Goal: Task Accomplishment & Management: Complete application form

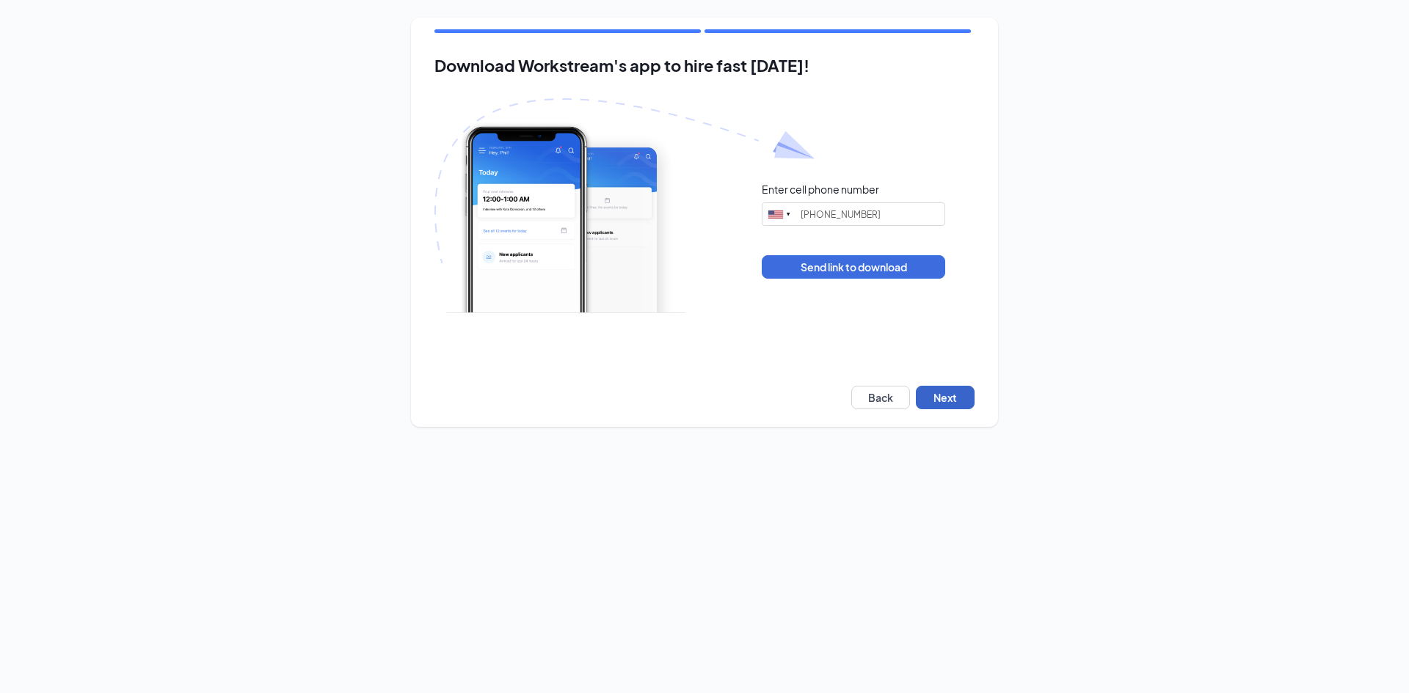
click at [924, 404] on button "Next" at bounding box center [945, 397] width 59 height 23
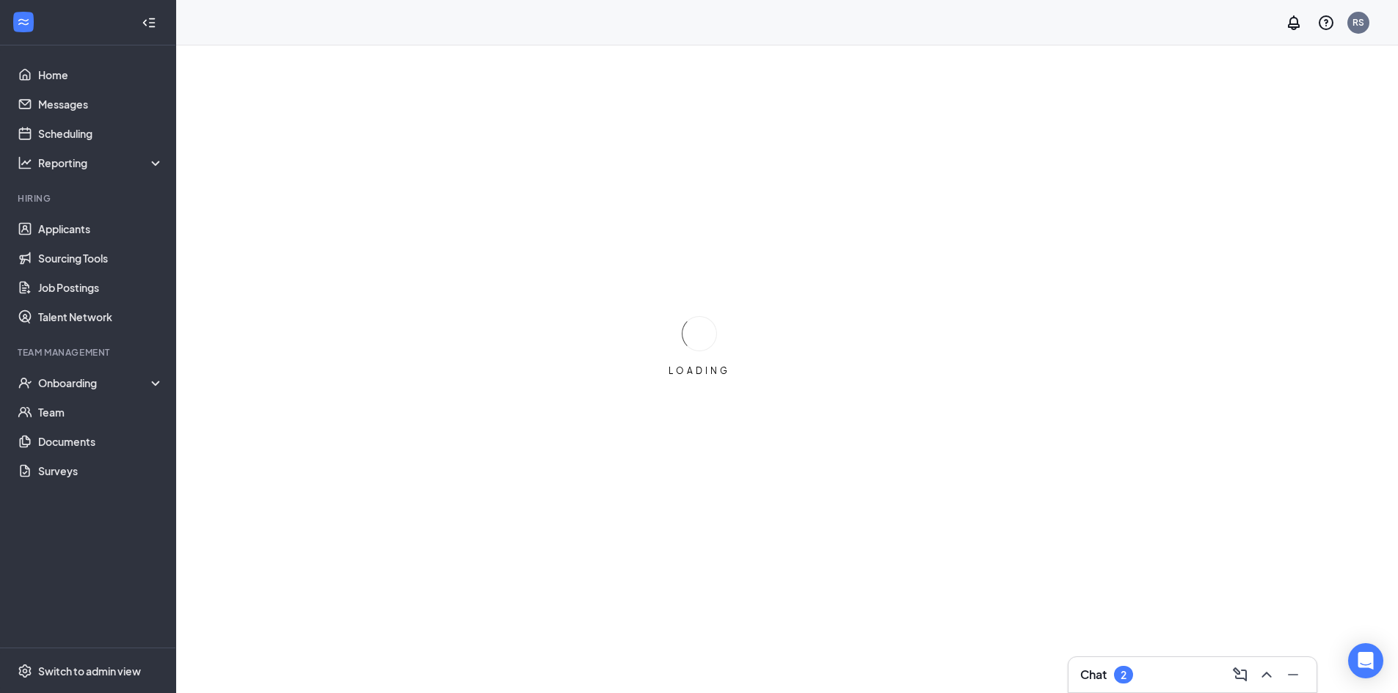
click at [1109, 692] on div "Chat 2" at bounding box center [1192, 674] width 248 height 35
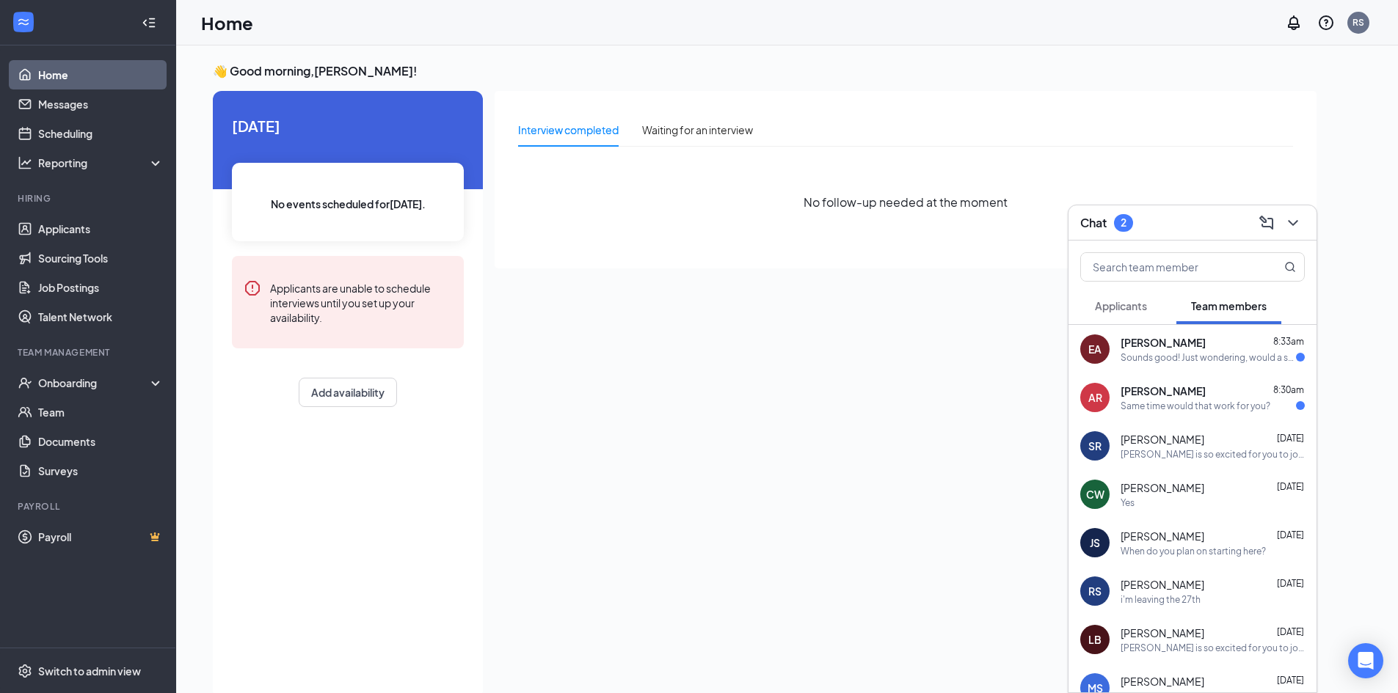
click at [1157, 350] on div "[PERSON_NAME] 8:33am Sounds good! Just wondering, would a school ID count?" at bounding box center [1212, 349] width 184 height 29
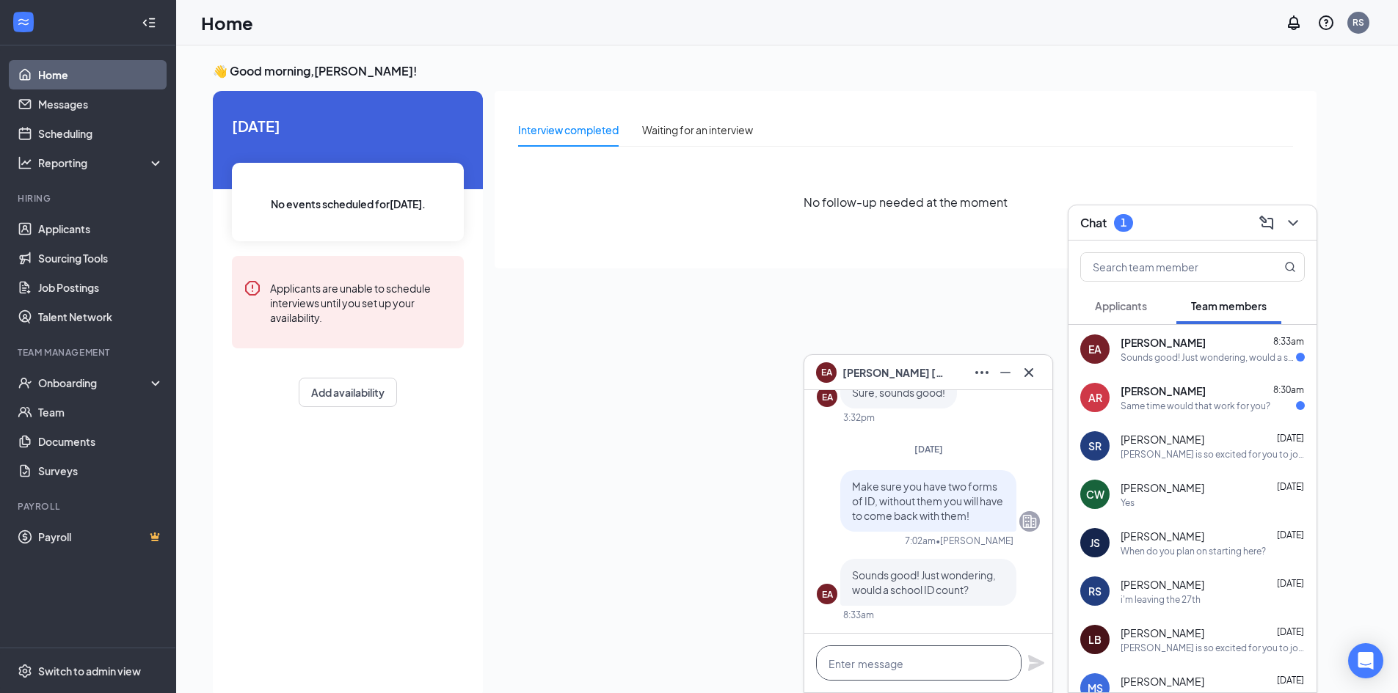
click at [916, 668] on textarea at bounding box center [918, 663] width 205 height 35
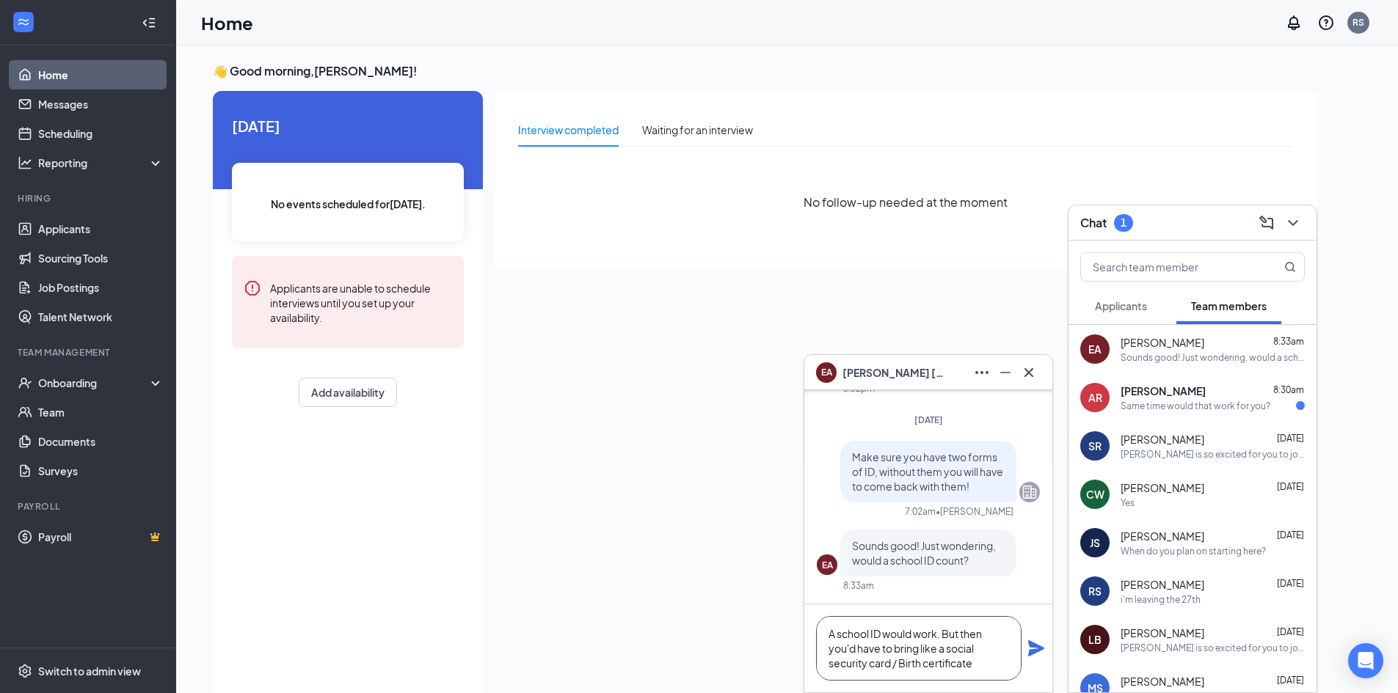
type textarea "A school ID would work. But then you'd have to bring like a social security car…"
click at [1033, 647] on icon "Plane" at bounding box center [1036, 648] width 16 height 16
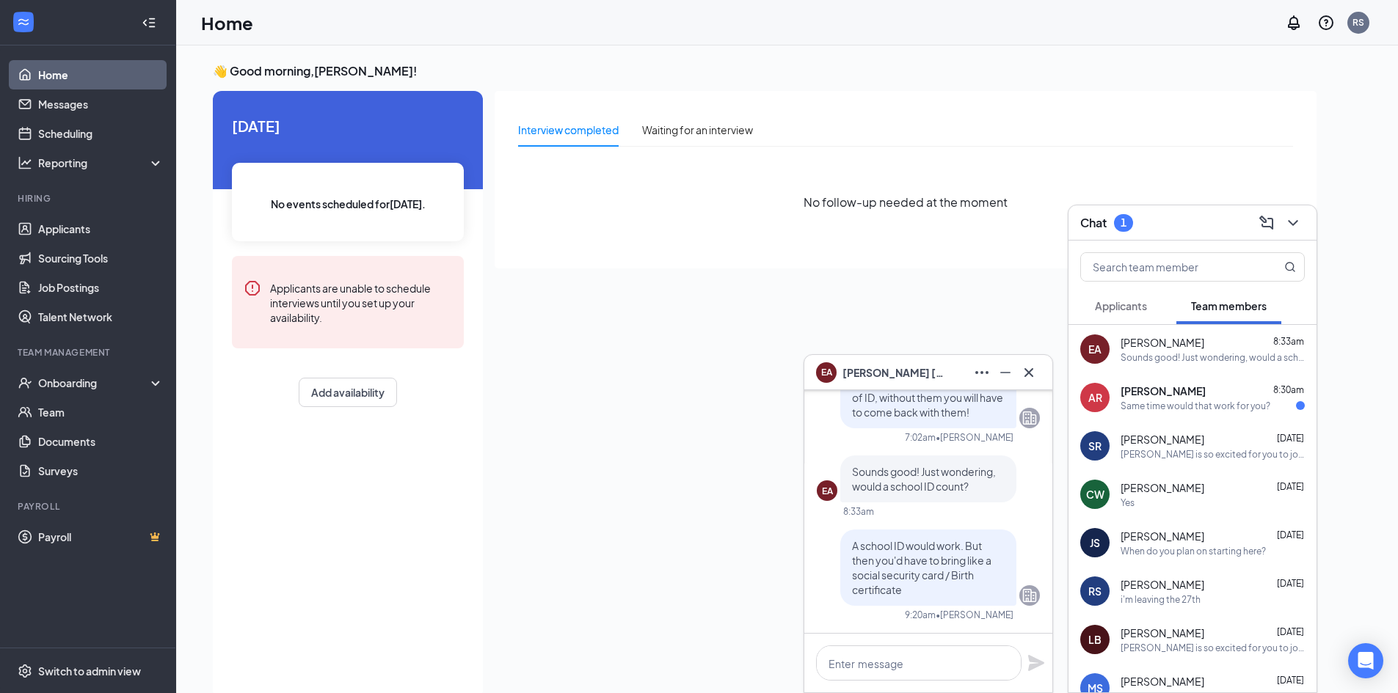
click at [1136, 390] on span "[PERSON_NAME]" at bounding box center [1162, 391] width 85 height 15
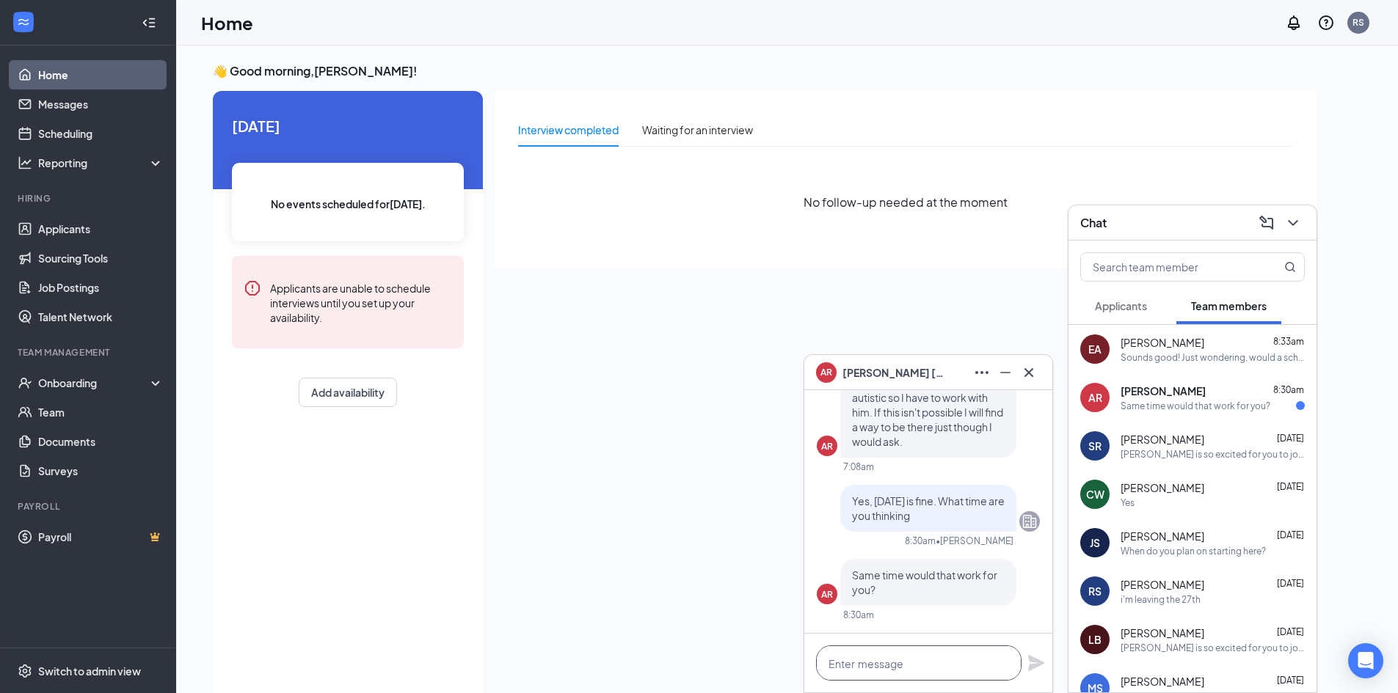
click at [892, 664] on textarea at bounding box center [918, 663] width 205 height 35
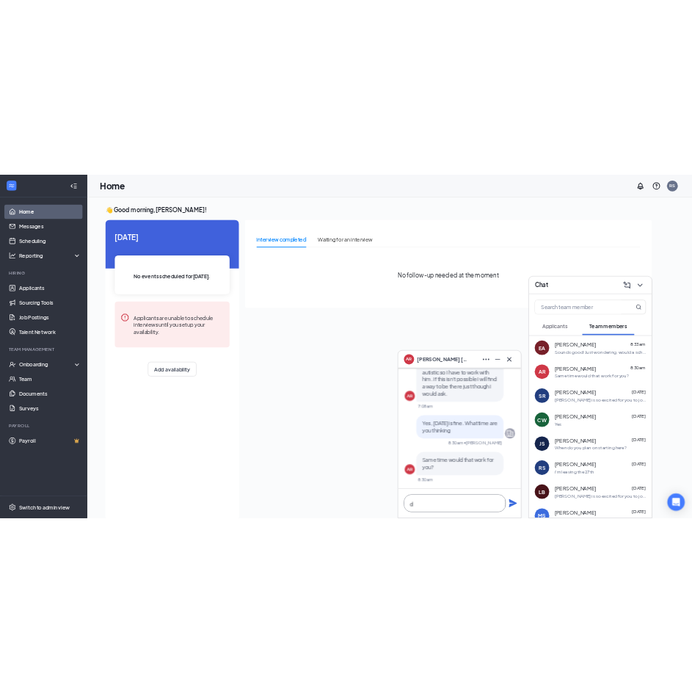
scroll to position [1, 0]
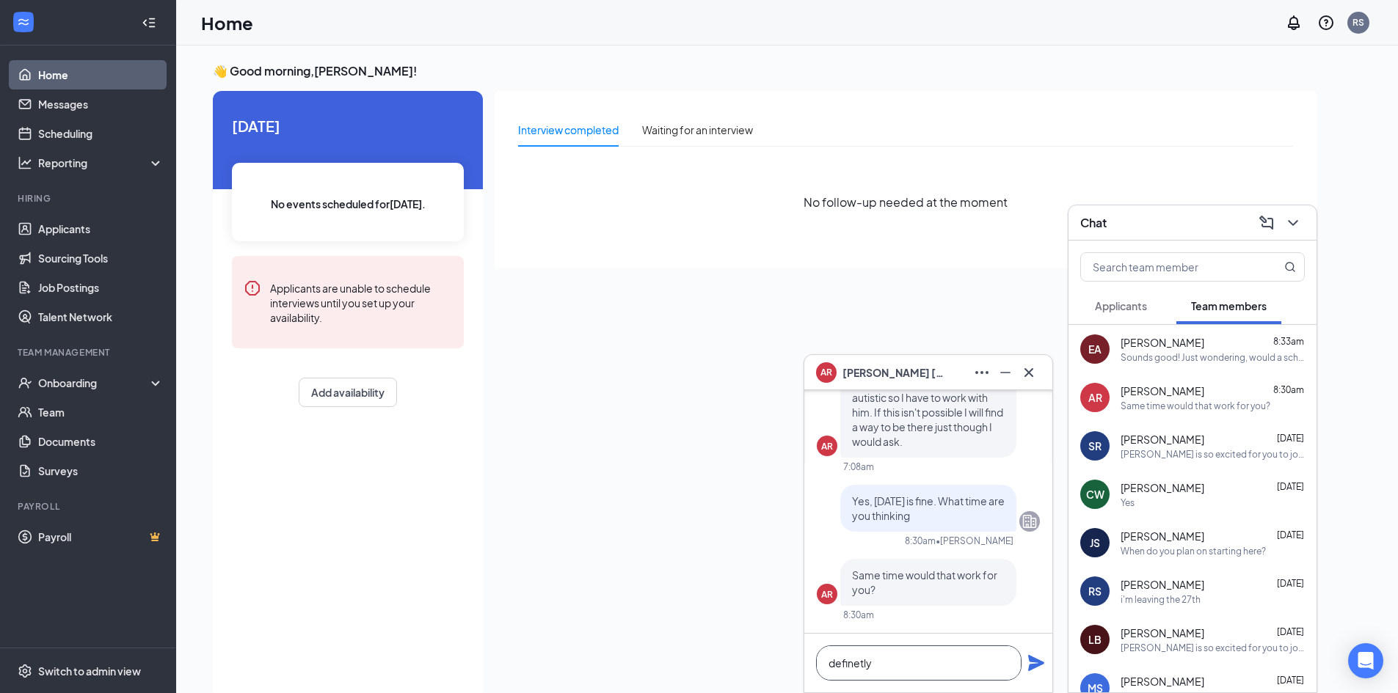
click at [838, 668] on textarea "definetly" at bounding box center [918, 663] width 205 height 35
type textarea "definitely"
click at [1033, 663] on icon "Plane" at bounding box center [1036, 663] width 16 height 16
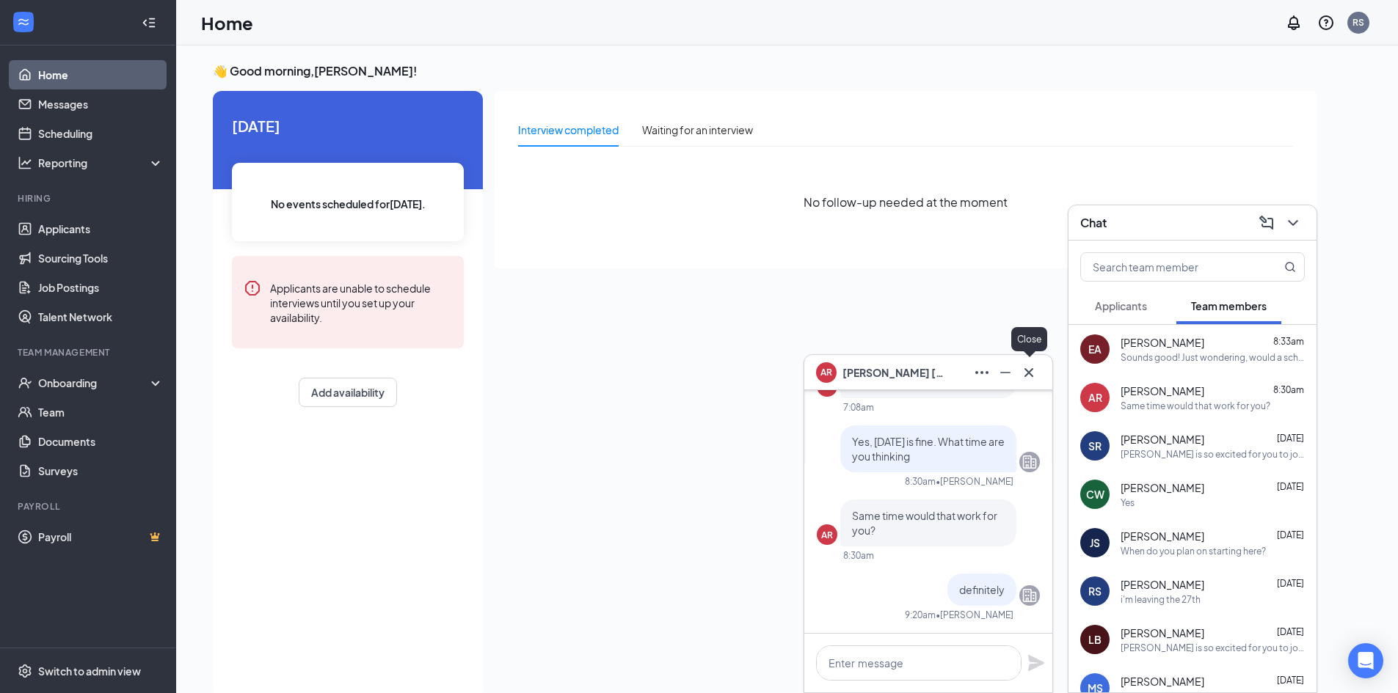
drag, startPoint x: 1034, startPoint y: 376, endPoint x: 910, endPoint y: 396, distance: 125.0
click at [1034, 376] on icon "Cross" at bounding box center [1029, 373] width 18 height 18
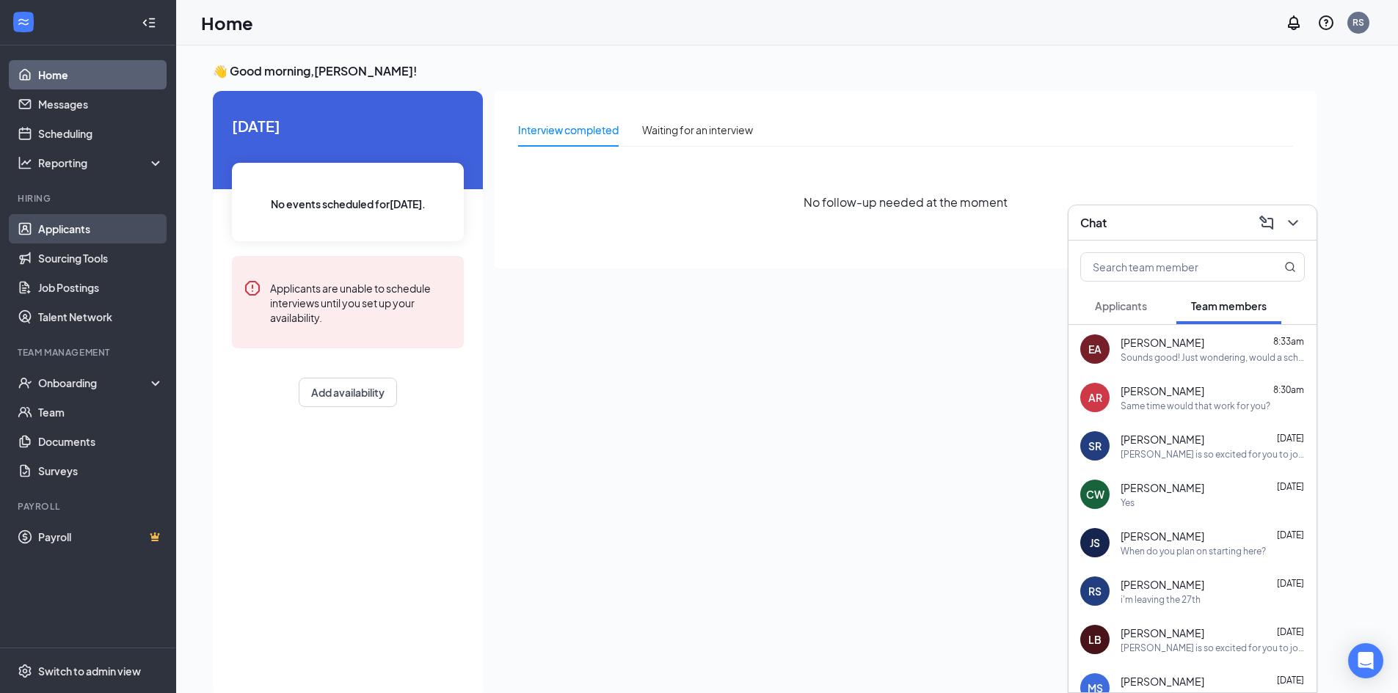
drag, startPoint x: 54, startPoint y: 236, endPoint x: 67, endPoint y: 222, distance: 19.2
click at [54, 236] on link "Applicants" at bounding box center [100, 228] width 125 height 29
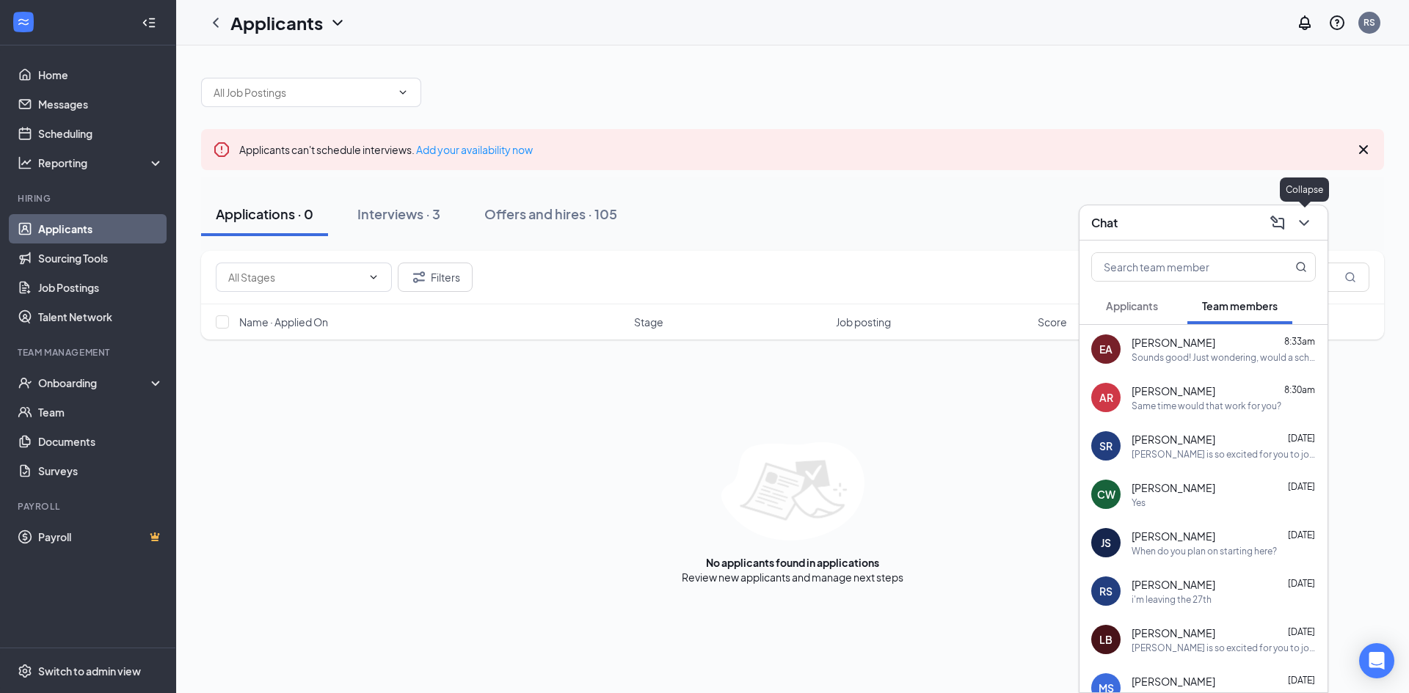
click at [1299, 221] on icon "ChevronDown" at bounding box center [1304, 223] width 18 height 18
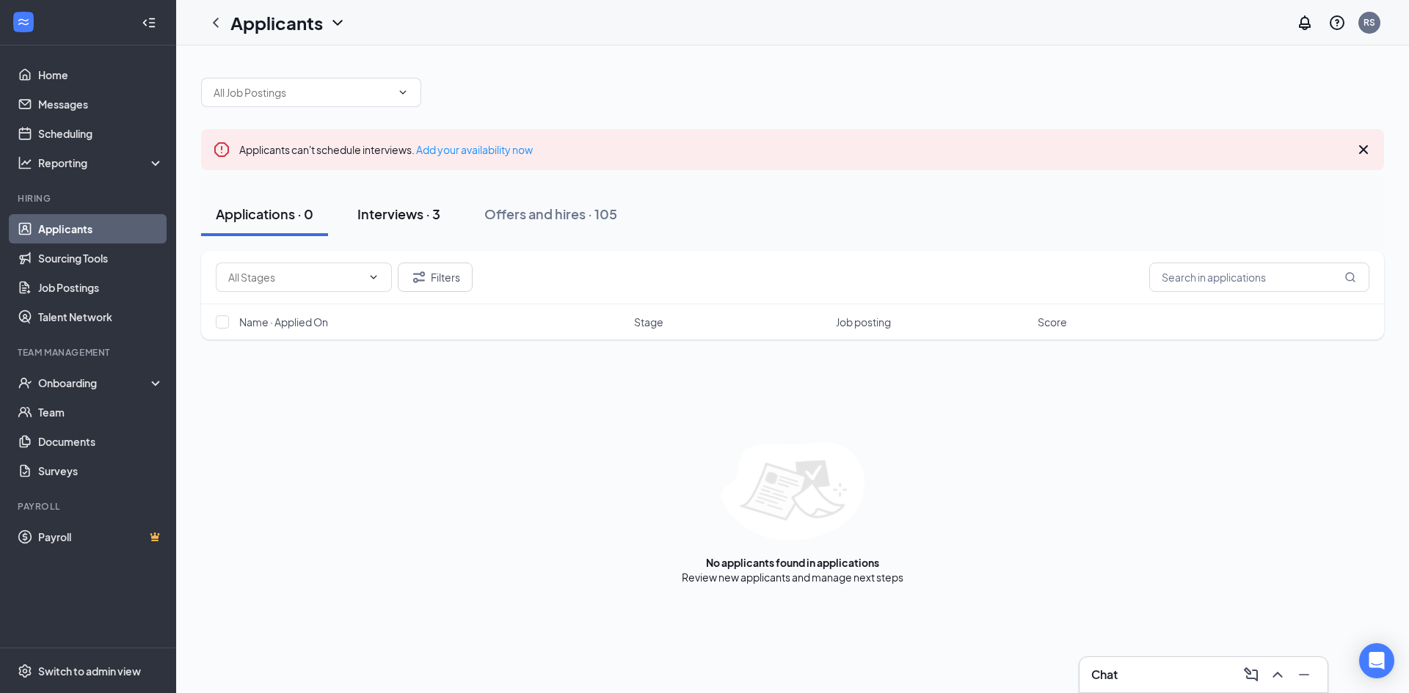
click at [392, 215] on div "Interviews · 3" at bounding box center [398, 214] width 83 height 18
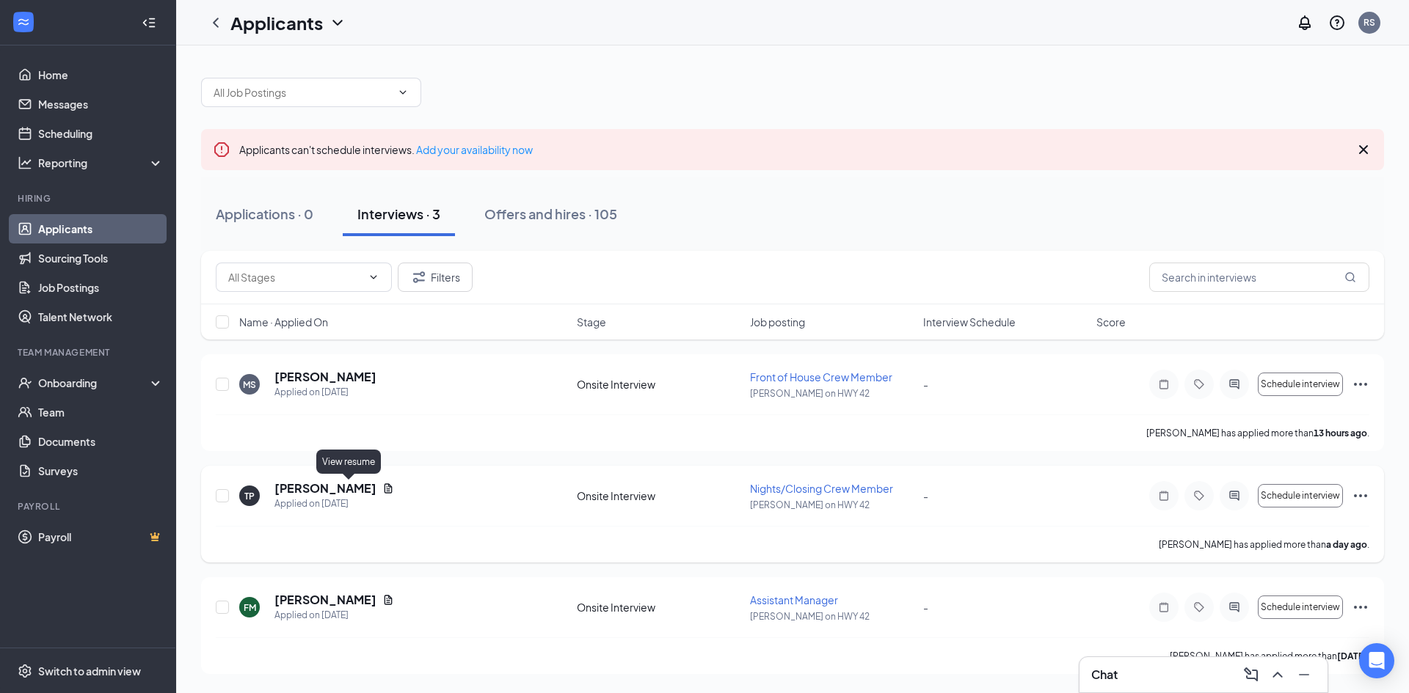
click at [382, 487] on icon "Document" at bounding box center [388, 489] width 12 height 12
click at [80, 376] on div "Onboarding" at bounding box center [94, 383] width 113 height 15
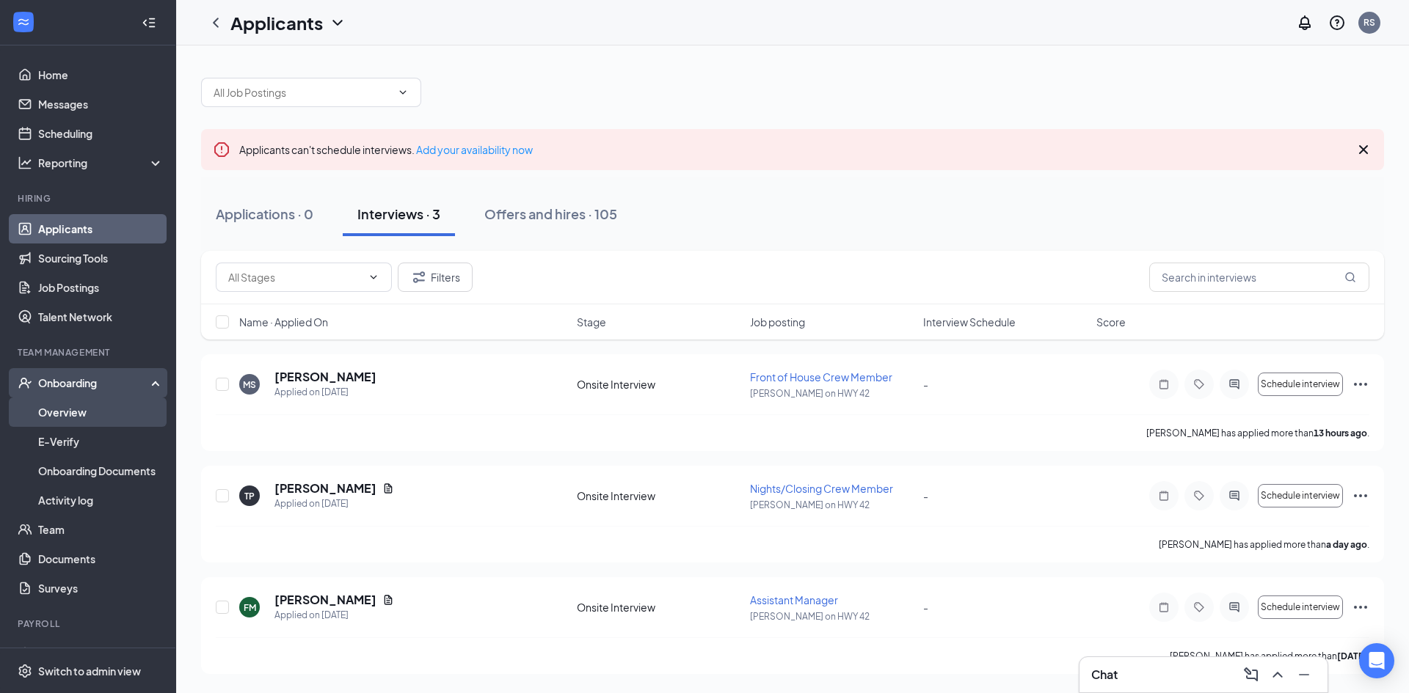
click at [109, 408] on link "Overview" at bounding box center [100, 412] width 125 height 29
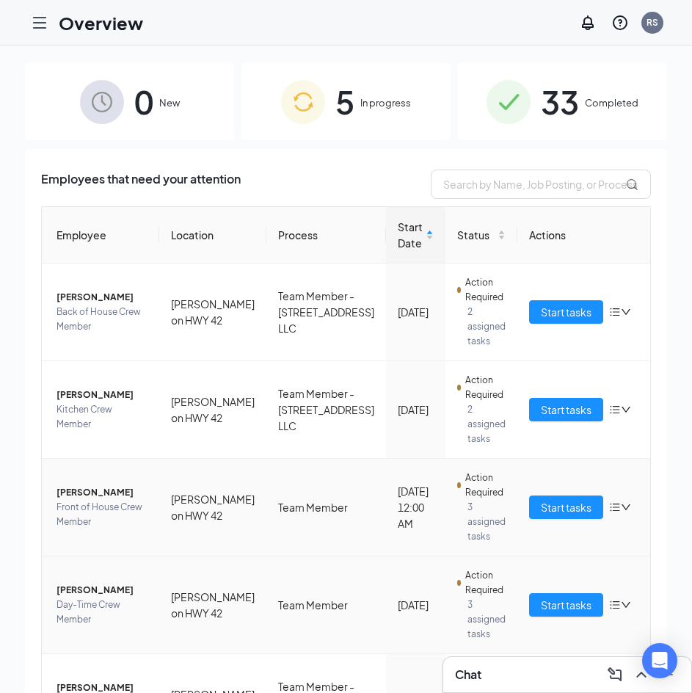
scroll to position [131, 0]
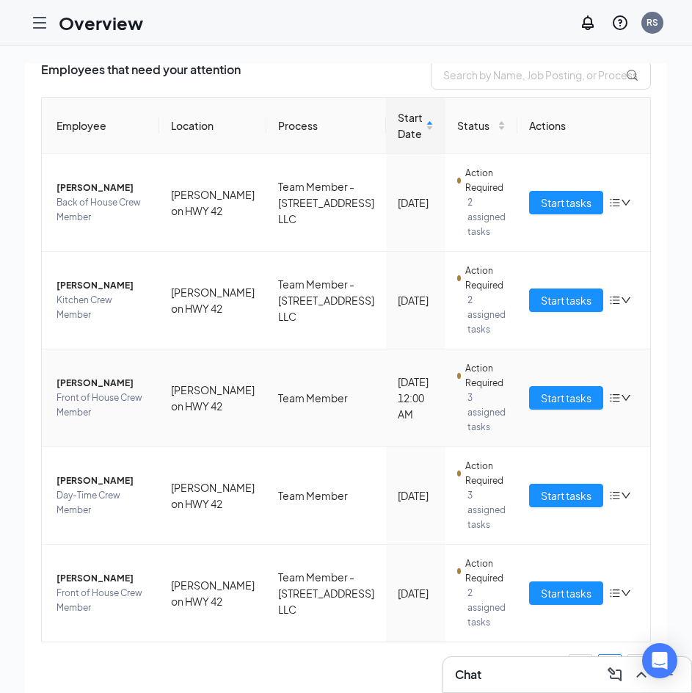
click at [73, 387] on span "[PERSON_NAME]" at bounding box center [101, 383] width 91 height 15
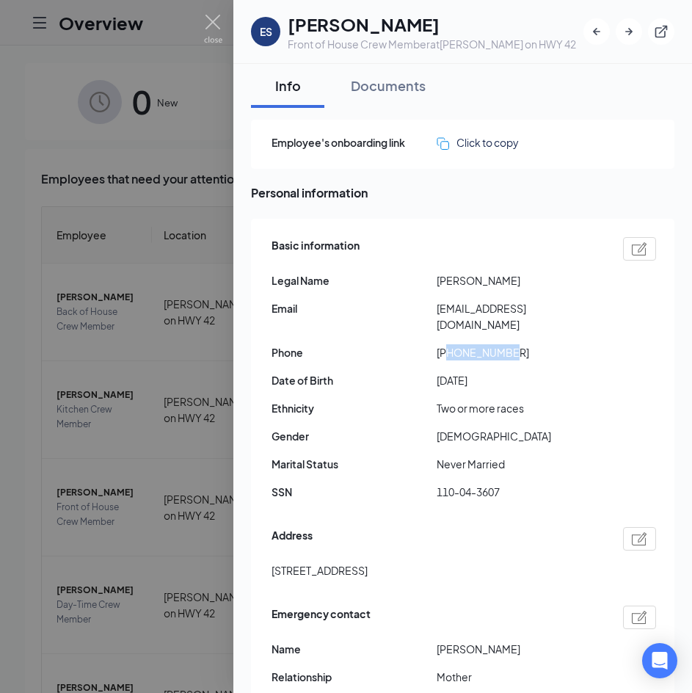
drag, startPoint x: 450, startPoint y: 335, endPoint x: 487, endPoint y: 335, distance: 36.7
click at [530, 344] on span "[PHONE_NUMBER]" at bounding box center [519, 352] width 165 height 16
copy span "9202871593"
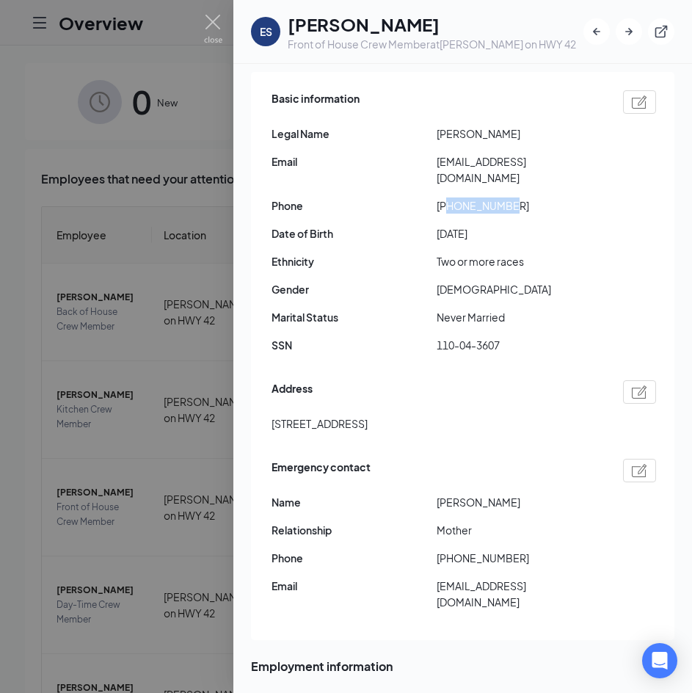
drag, startPoint x: 436, startPoint y: 487, endPoint x: 540, endPoint y: 491, distance: 104.2
click at [540, 494] on div "Name [PERSON_NAME]" at bounding box center [463, 502] width 384 height 16
copy div "[PERSON_NAME]"
click at [471, 474] on div "Emergency contact Name [PERSON_NAME] Relationship Mother Phone [PHONE_NUMBER] […" at bounding box center [463, 538] width 384 height 167
drag, startPoint x: 271, startPoint y: 406, endPoint x: 378, endPoint y: 408, distance: 106.4
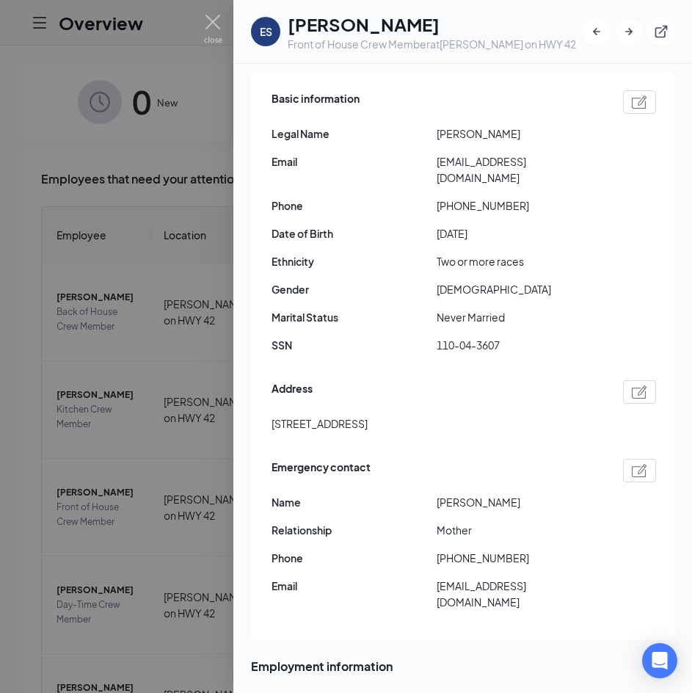
click at [368, 415] on span "[STREET_ADDRESS]" at bounding box center [319, 423] width 96 height 16
drag, startPoint x: 372, startPoint y: 409, endPoint x: 276, endPoint y: 412, distance: 96.2
click at [276, 415] on span "[STREET_ADDRESS]" at bounding box center [319, 423] width 96 height 16
click at [302, 415] on span "[STREET_ADDRESS]" at bounding box center [319, 423] width 96 height 16
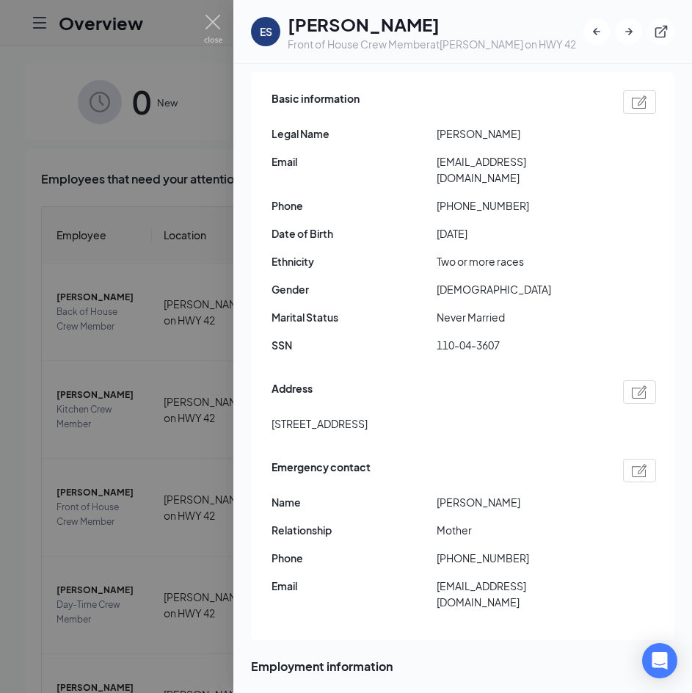
drag, startPoint x: 272, startPoint y: 411, endPoint x: 371, endPoint y: 417, distance: 98.5
click at [371, 417] on div "Address [STREET_ADDRESS]" at bounding box center [463, 409] width 384 height 67
copy span "[STREET_ADDRESS]"
click at [401, 494] on span "Name" at bounding box center [353, 502] width 165 height 16
click at [368, 415] on span "[STREET_ADDRESS]" at bounding box center [319, 423] width 96 height 16
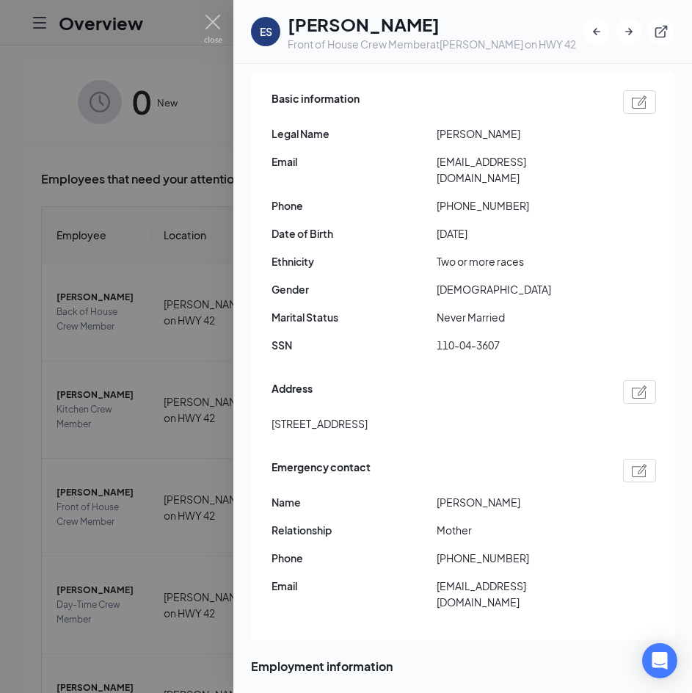
click at [368, 415] on span "[STREET_ADDRESS]" at bounding box center [319, 423] width 96 height 16
copy span "Sheboygan"
click at [368, 415] on span "[STREET_ADDRESS]" at bounding box center [319, 423] width 96 height 16
copy span "53081"
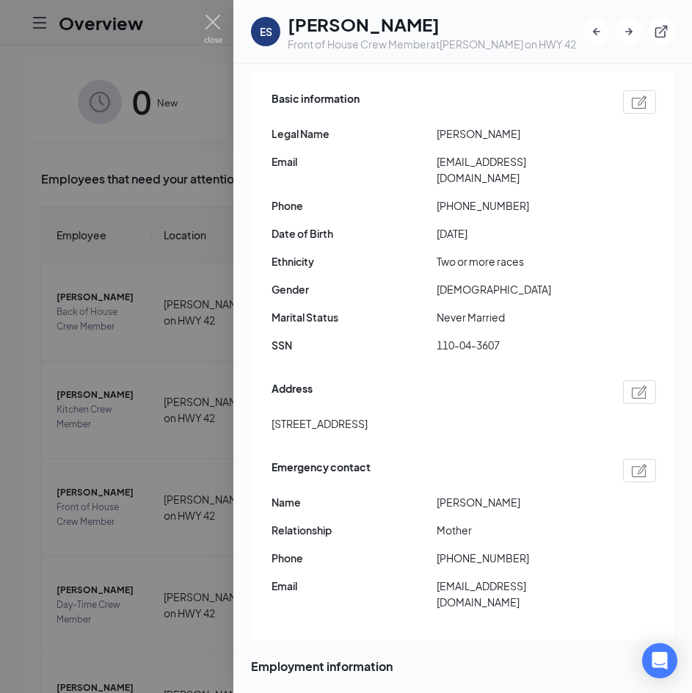
click at [442, 163] on span "[EMAIL_ADDRESS][DOMAIN_NAME]" at bounding box center [519, 169] width 165 height 32
drag, startPoint x: 431, startPoint y: 158, endPoint x: 573, endPoint y: 164, distance: 142.5
click at [573, 164] on div "Email [EMAIL_ADDRESS][DOMAIN_NAME]" at bounding box center [463, 169] width 384 height 32
copy div "[EMAIL_ADDRESS][DOMAIN_NAME]"
drag, startPoint x: 449, startPoint y: 537, endPoint x: 508, endPoint y: 539, distance: 58.7
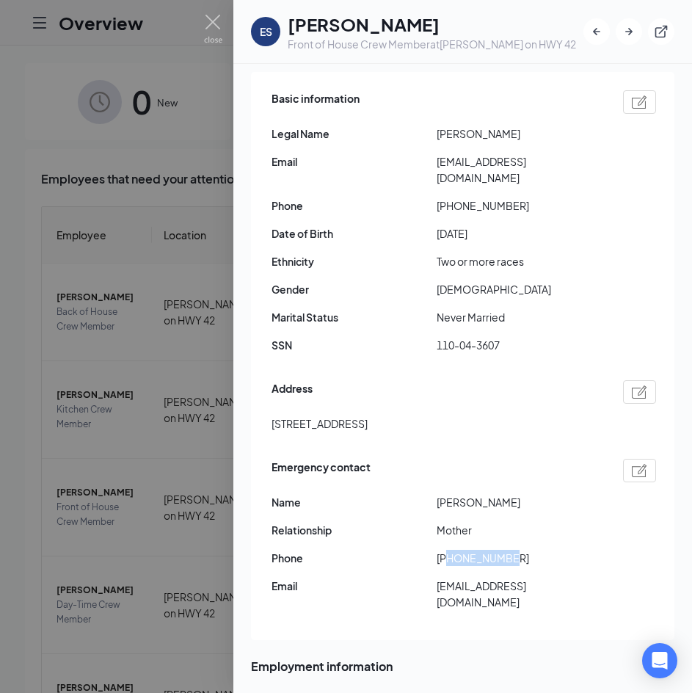
click at [508, 550] on span "[PHONE_NUMBER]" at bounding box center [519, 558] width 165 height 16
copy span "9204538316"
click at [368, 415] on span "[STREET_ADDRESS]" at bounding box center [319, 423] width 96 height 16
drag, startPoint x: 428, startPoint y: 326, endPoint x: 499, endPoint y: 329, distance: 70.5
click at [499, 337] on div "SSN 110-04-3607" at bounding box center [463, 345] width 384 height 16
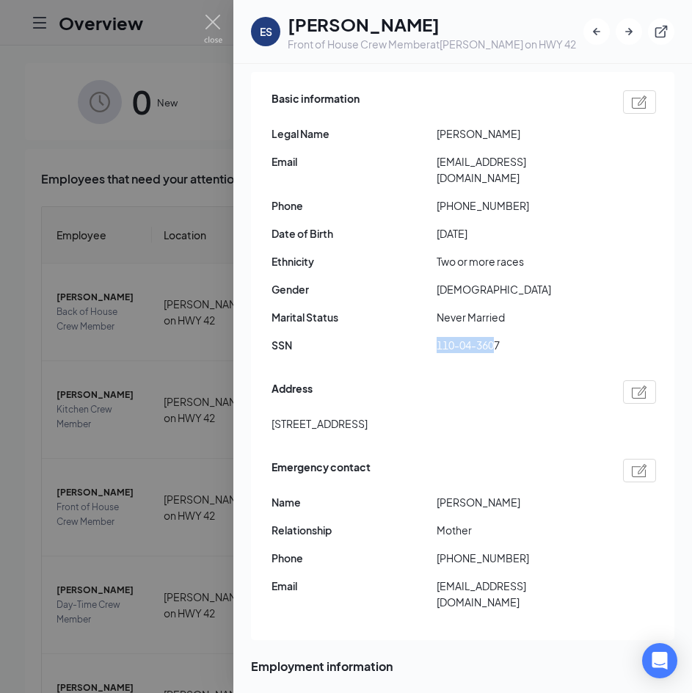
click at [496, 337] on span "110-04-3607" at bounding box center [519, 345] width 165 height 16
click at [494, 337] on span "110-04-3607" at bounding box center [519, 345] width 165 height 16
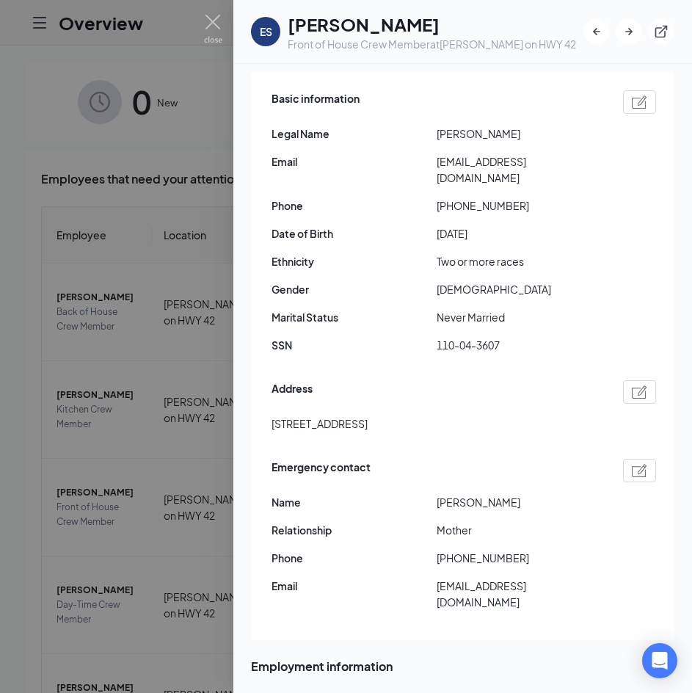
click at [201, 289] on div at bounding box center [346, 346] width 692 height 693
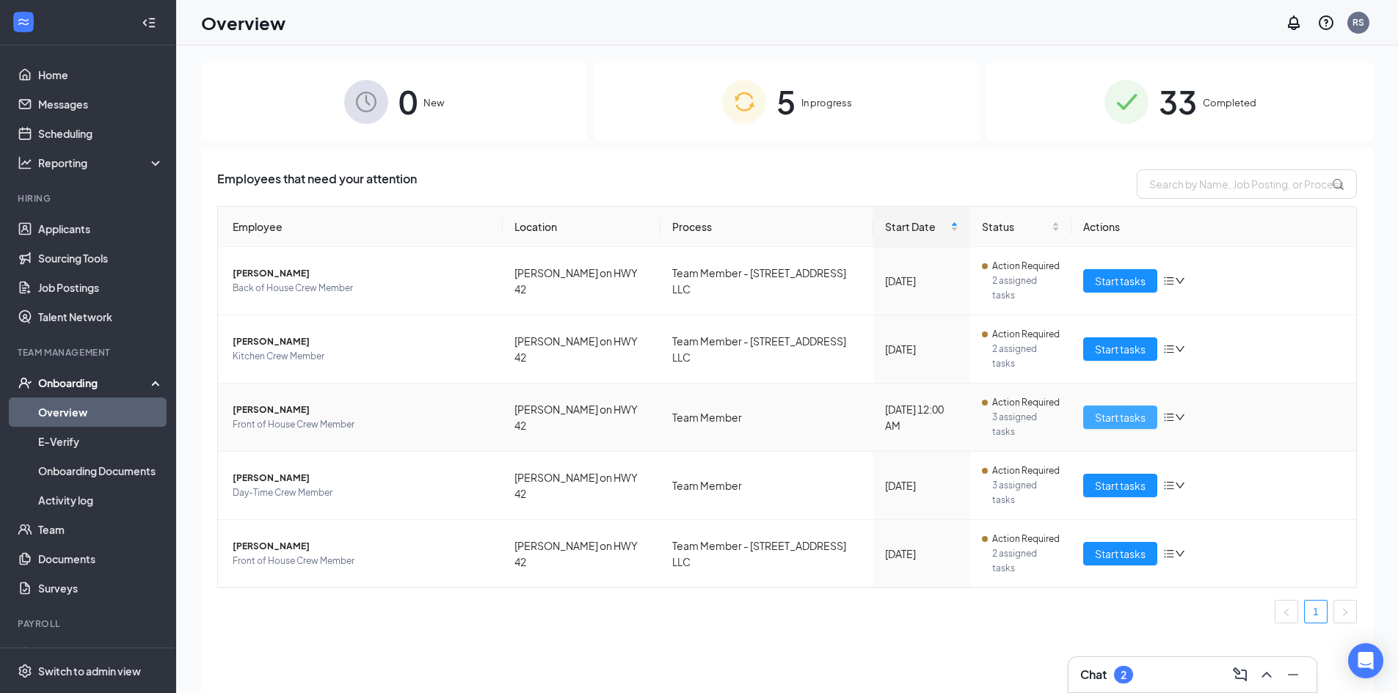
click at [1098, 409] on span "Start tasks" at bounding box center [1120, 417] width 51 height 16
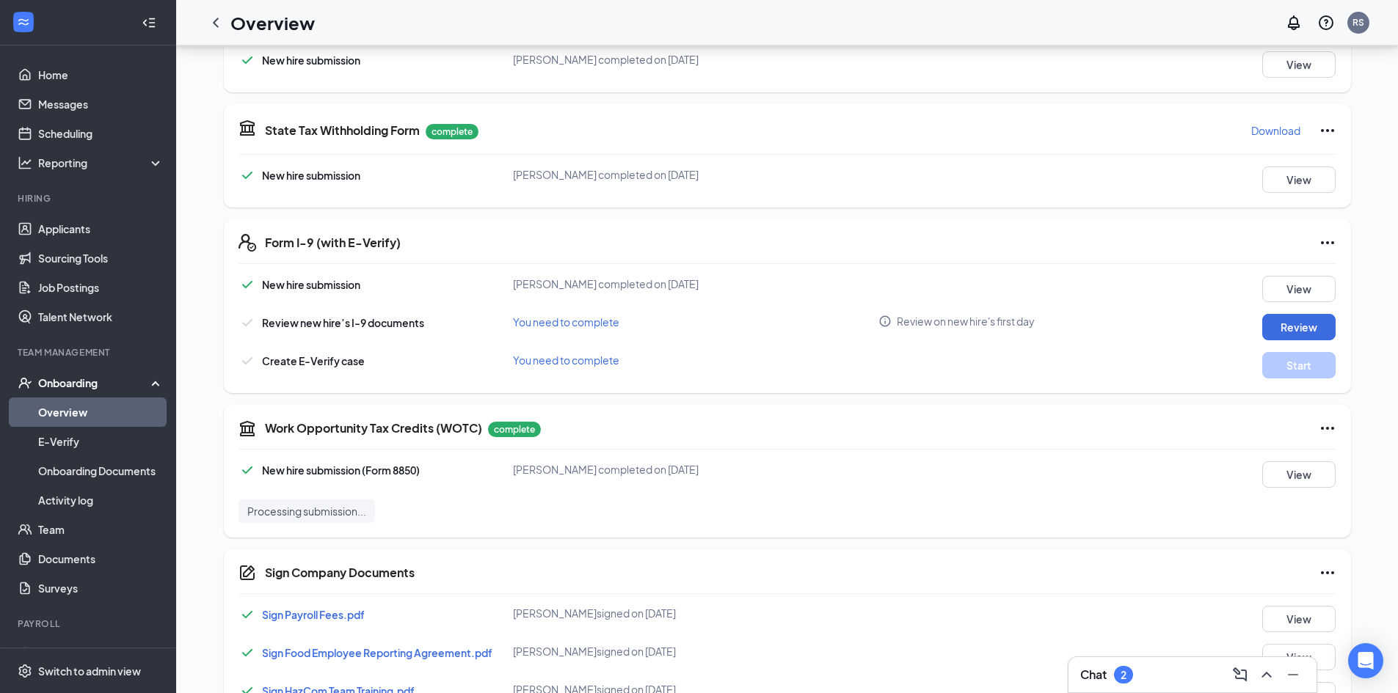
scroll to position [760, 0]
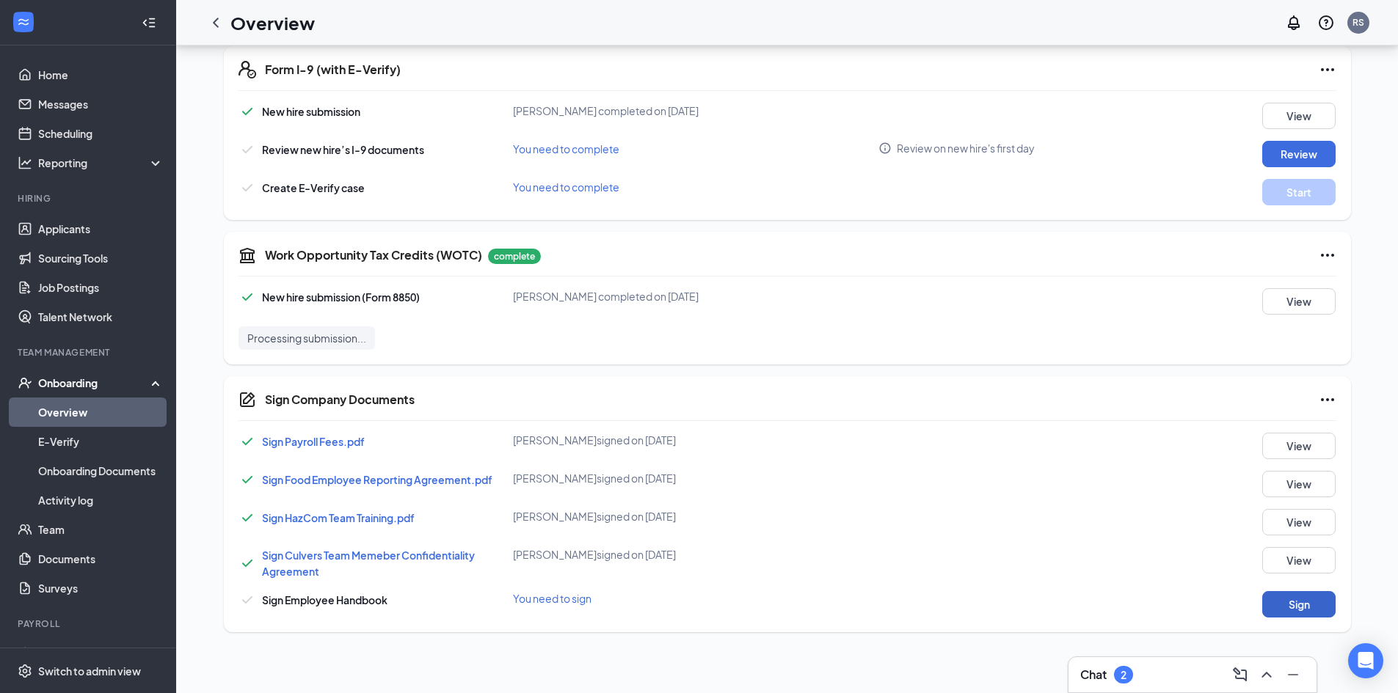
click at [1304, 602] on button "Sign" at bounding box center [1298, 604] width 73 height 26
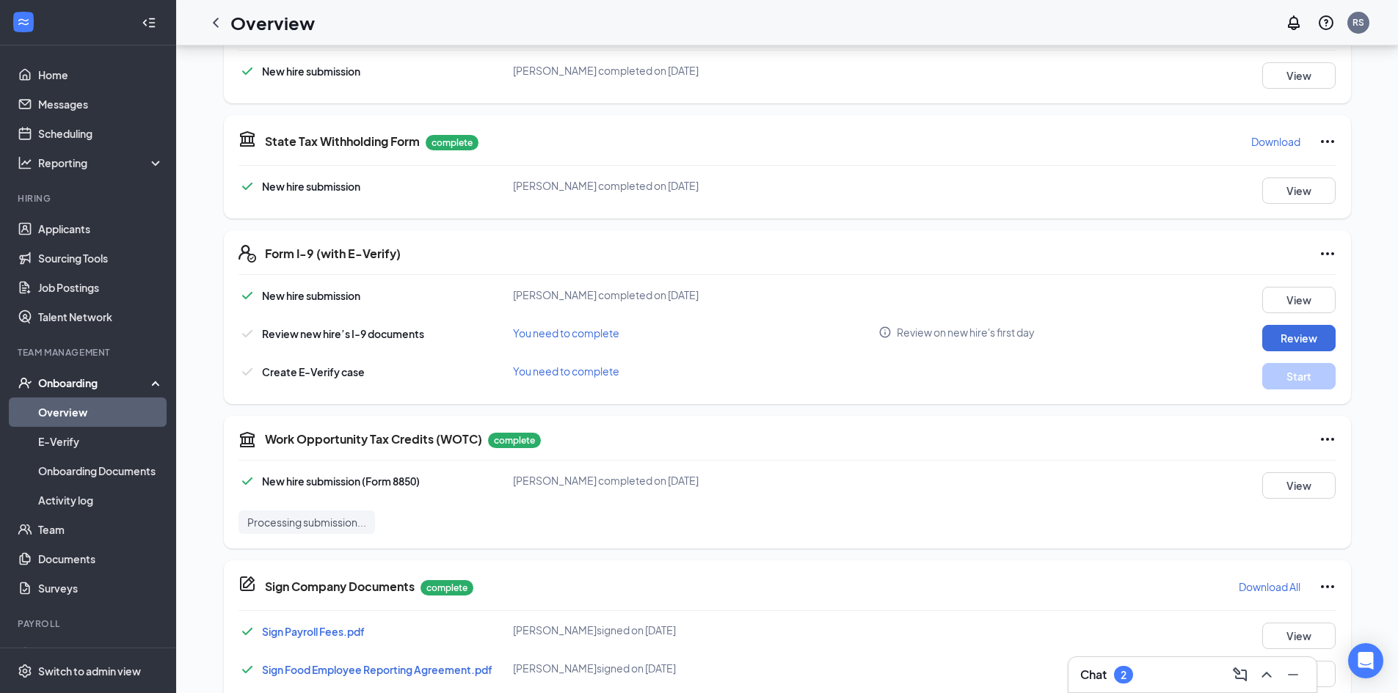
scroll to position [546, 0]
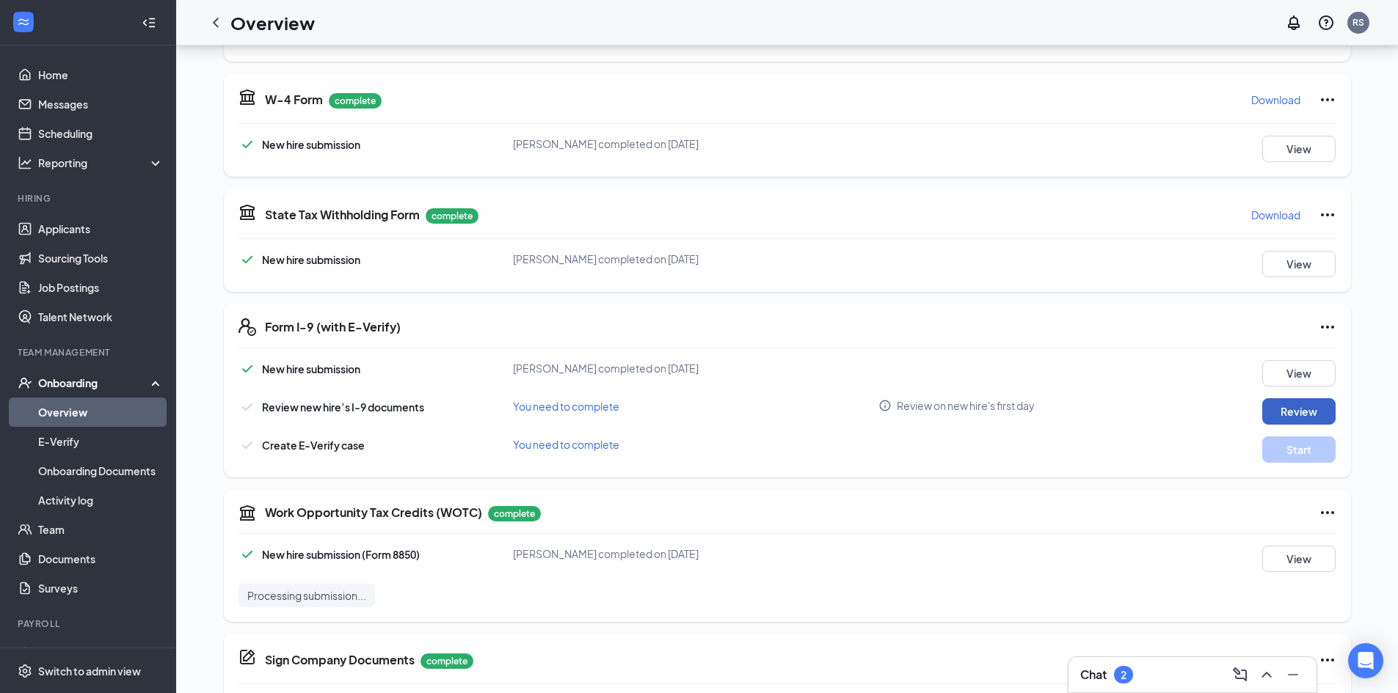
click at [1282, 418] on button "Review" at bounding box center [1298, 411] width 73 height 26
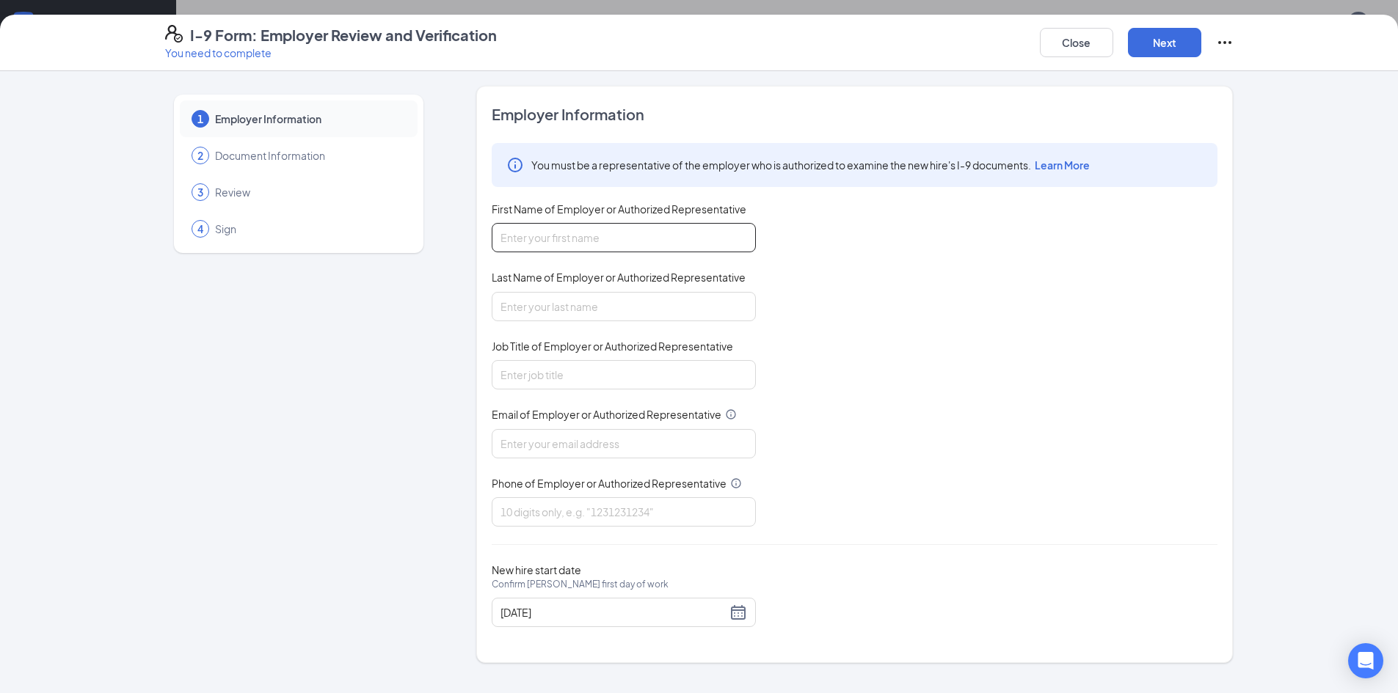
click at [632, 248] on input "First Name of Employer or Authorized Representative" at bounding box center [624, 237] width 264 height 29
type input "[PERSON_NAME]"
type input "schele"
type input "9202878061"
click at [569, 307] on input "schele" at bounding box center [624, 306] width 264 height 29
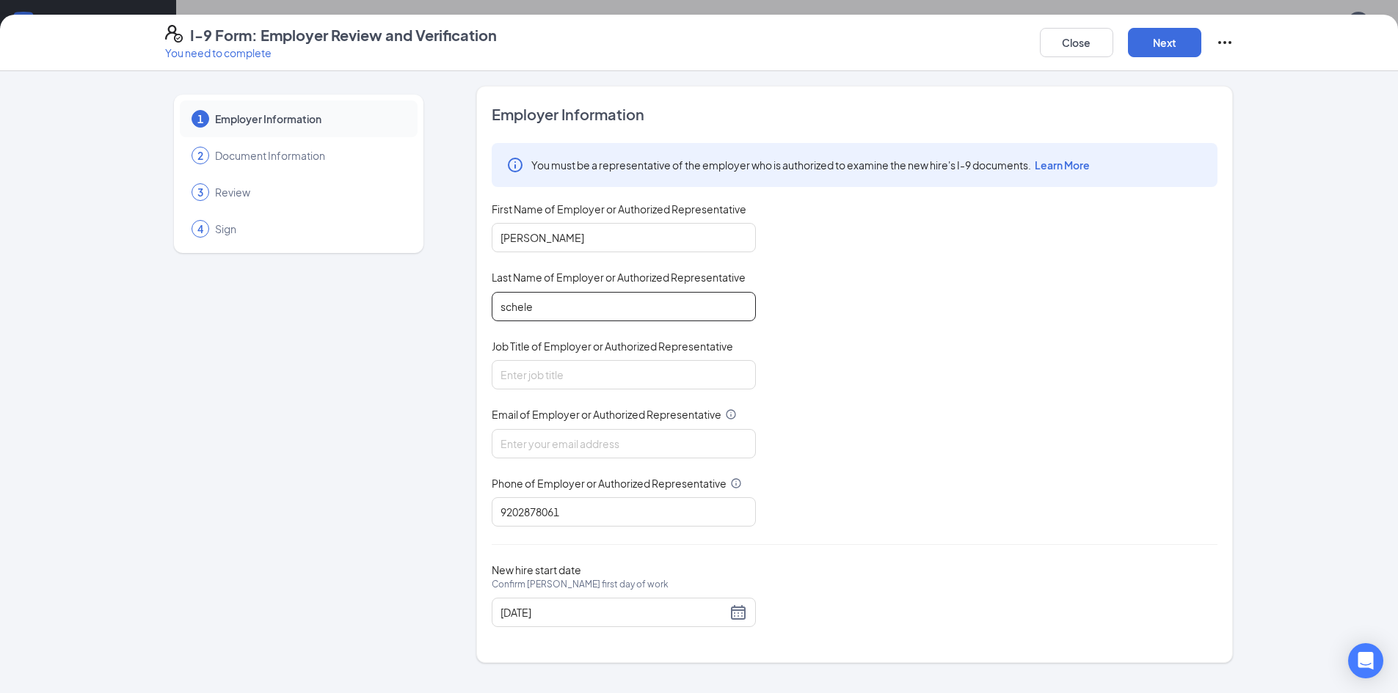
click at [569, 307] on input "schele" at bounding box center [624, 306] width 264 height 29
type input "[PERSON_NAME]"
type input "General Manager"
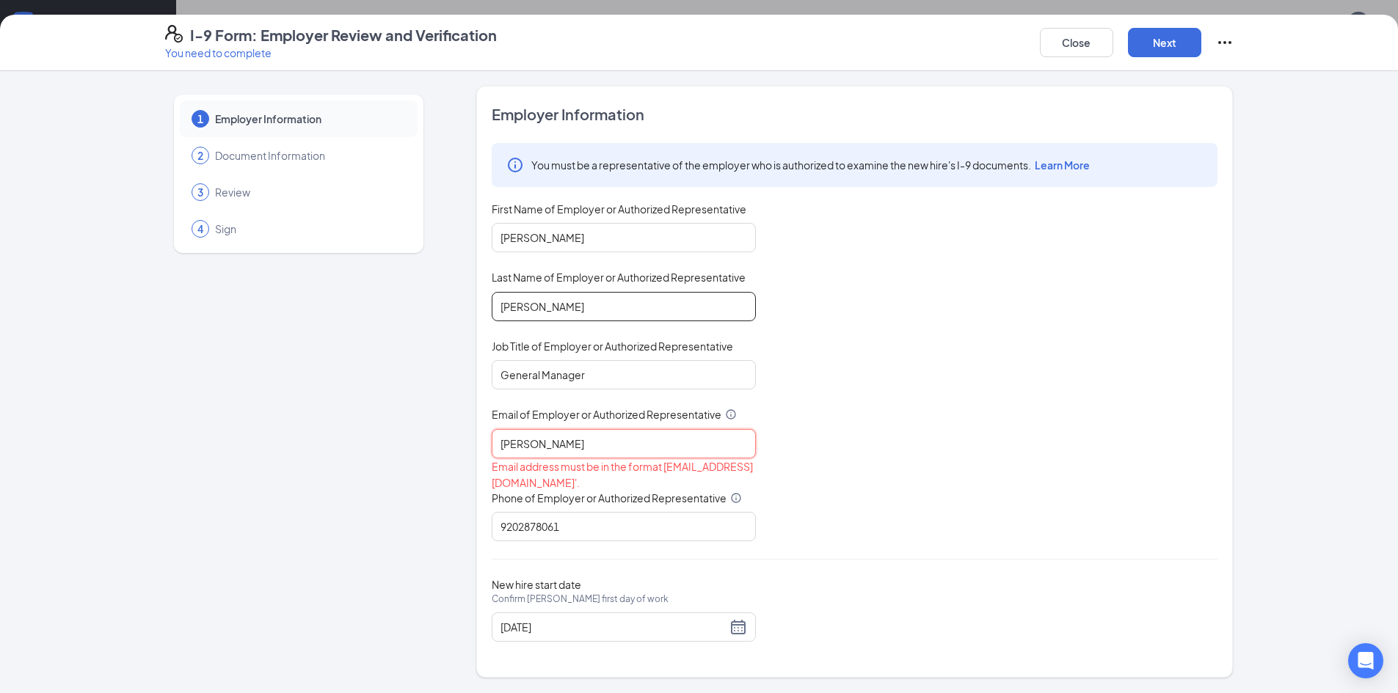
type input "[EMAIL_ADDRESS][DOMAIN_NAME]"
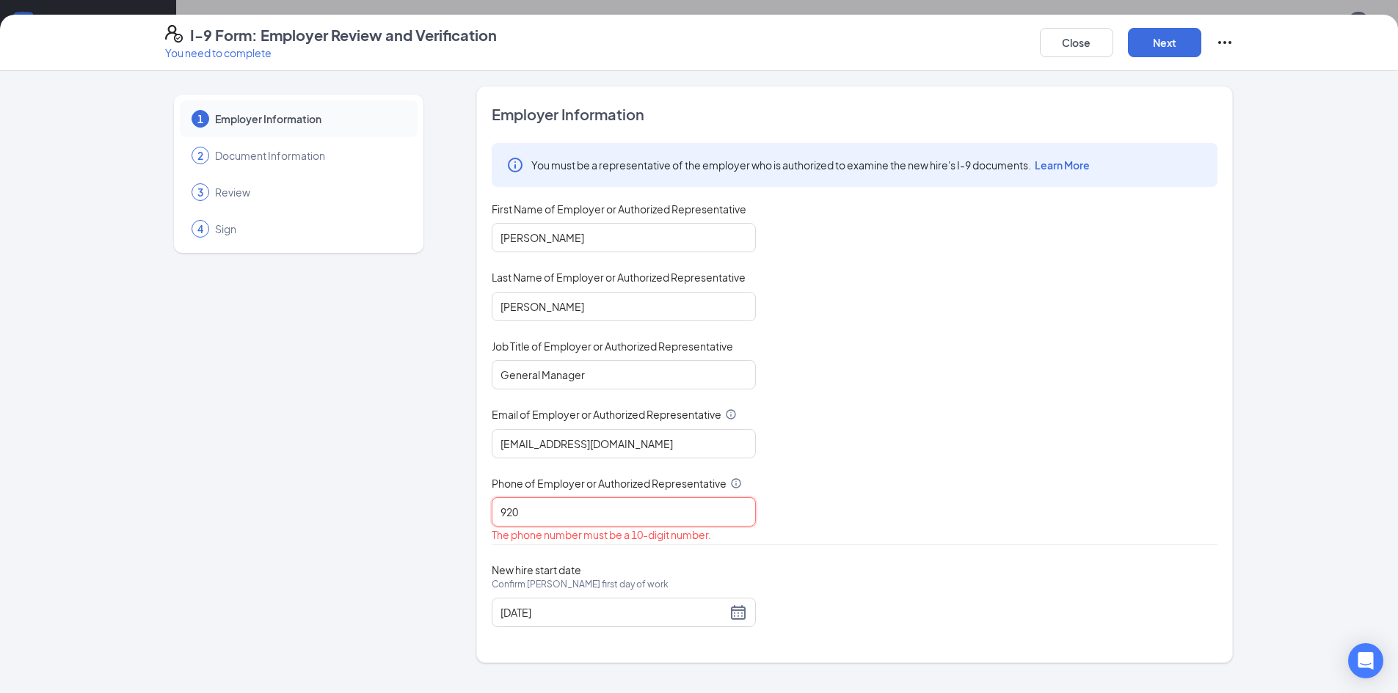
type input "9204594821"
click at [654, 617] on input "[DATE]" at bounding box center [613, 613] width 226 height 16
click at [940, 480] on div "You must be a representative of the employer who is authorized to examine the n…" at bounding box center [855, 335] width 726 height 384
click at [1181, 50] on button "Next" at bounding box center [1164, 42] width 73 height 29
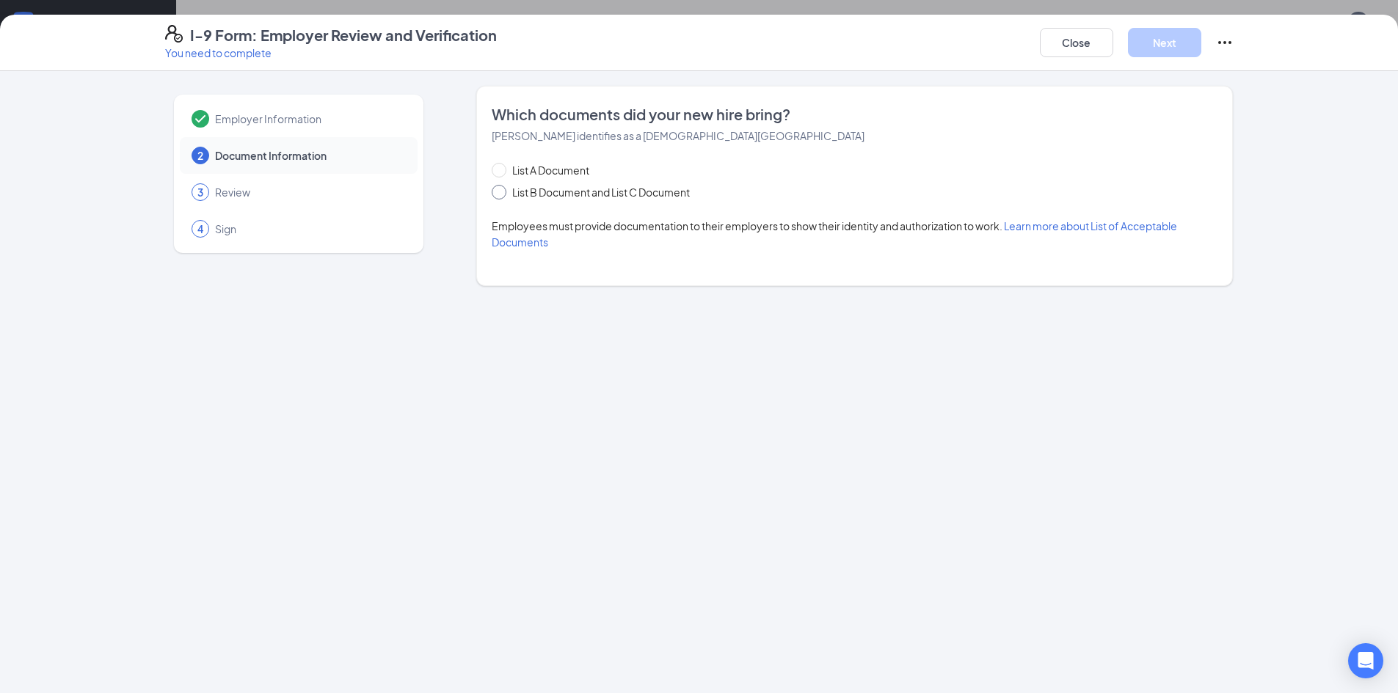
click at [497, 192] on input "List B Document and List C Document" at bounding box center [497, 190] width 10 height 10
radio input "true"
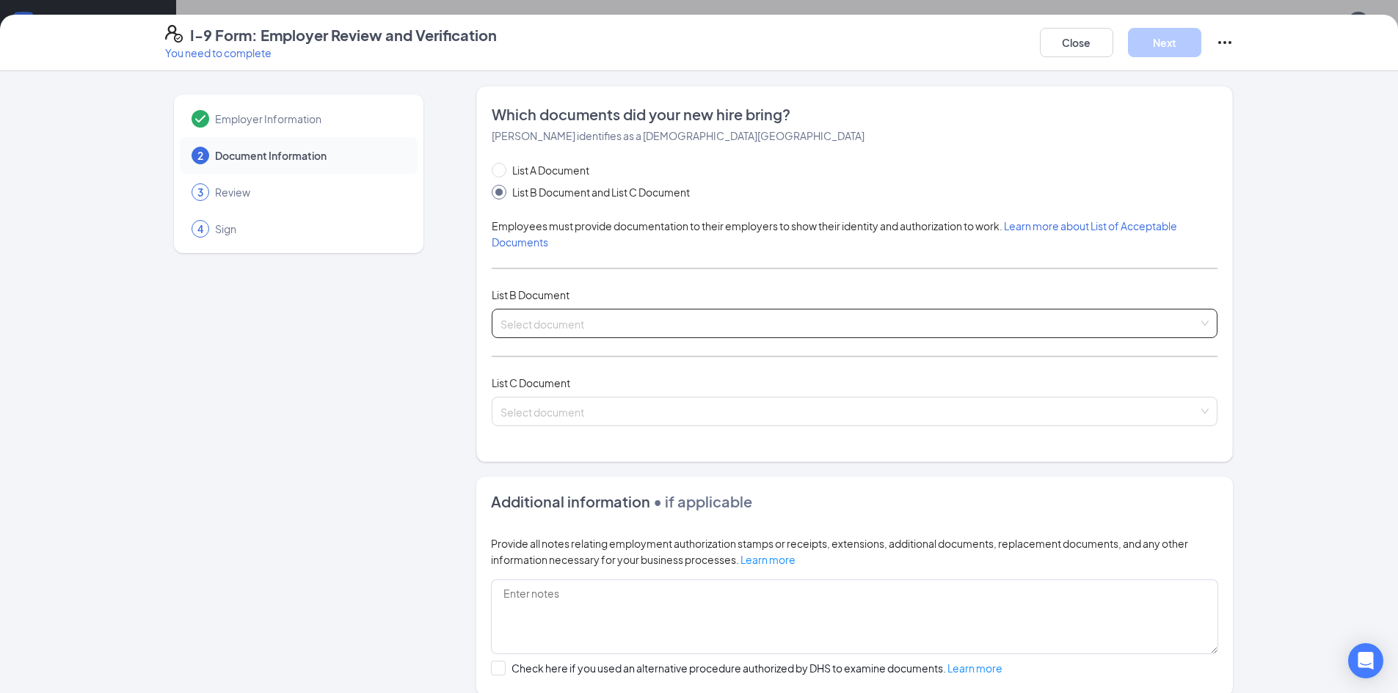
click at [616, 331] on input "search" at bounding box center [849, 321] width 698 height 22
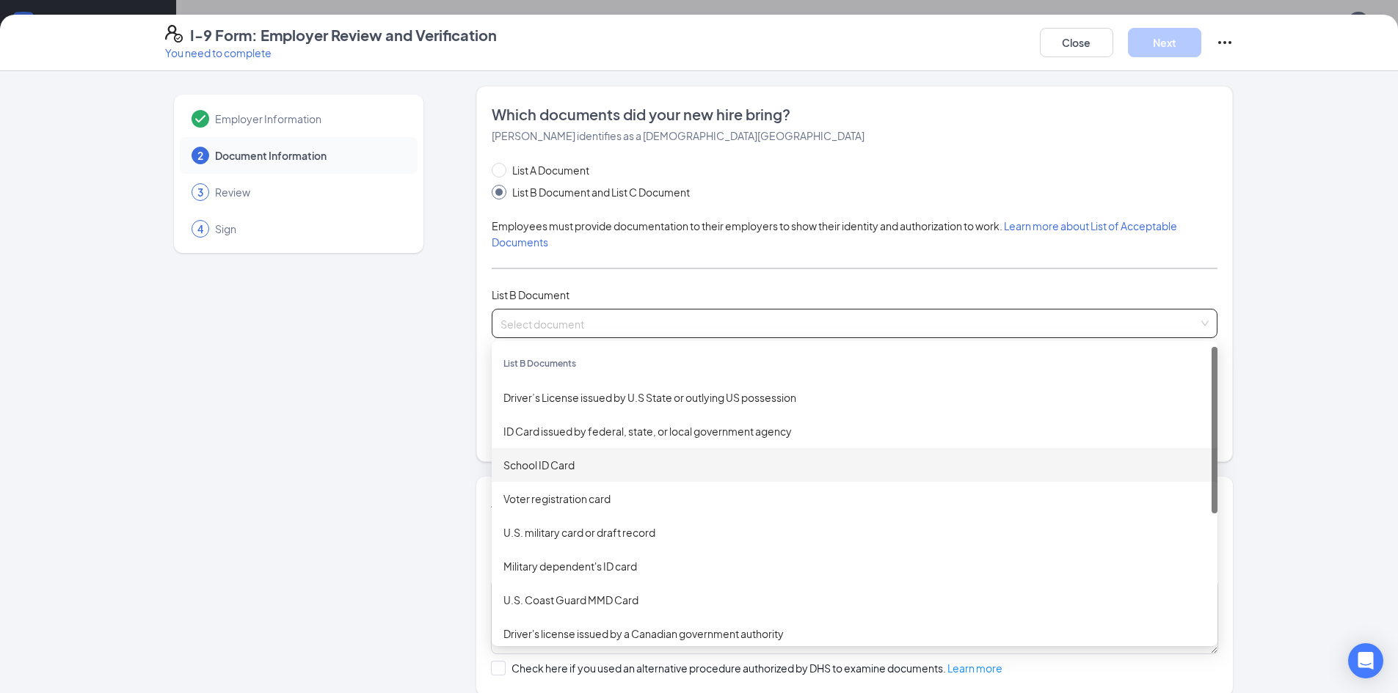
click at [587, 458] on div "School ID Card" at bounding box center [854, 465] width 702 height 16
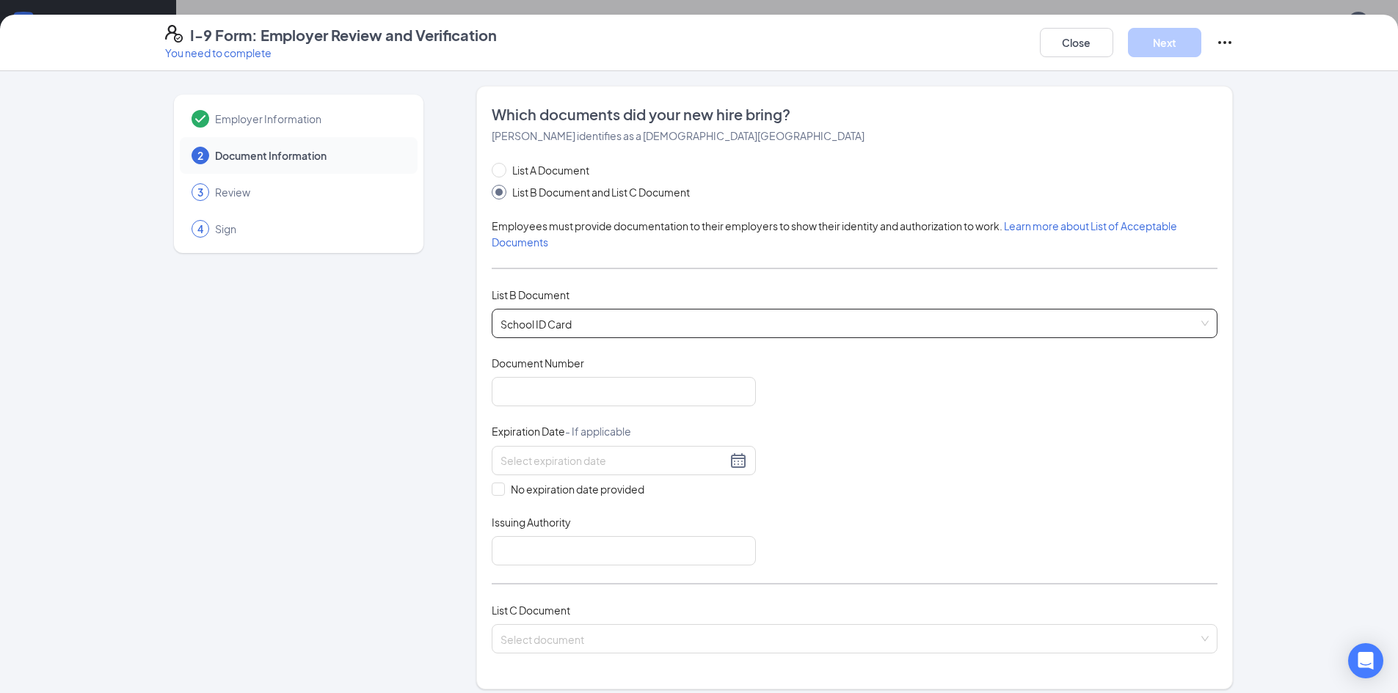
scroll to position [73, 0]
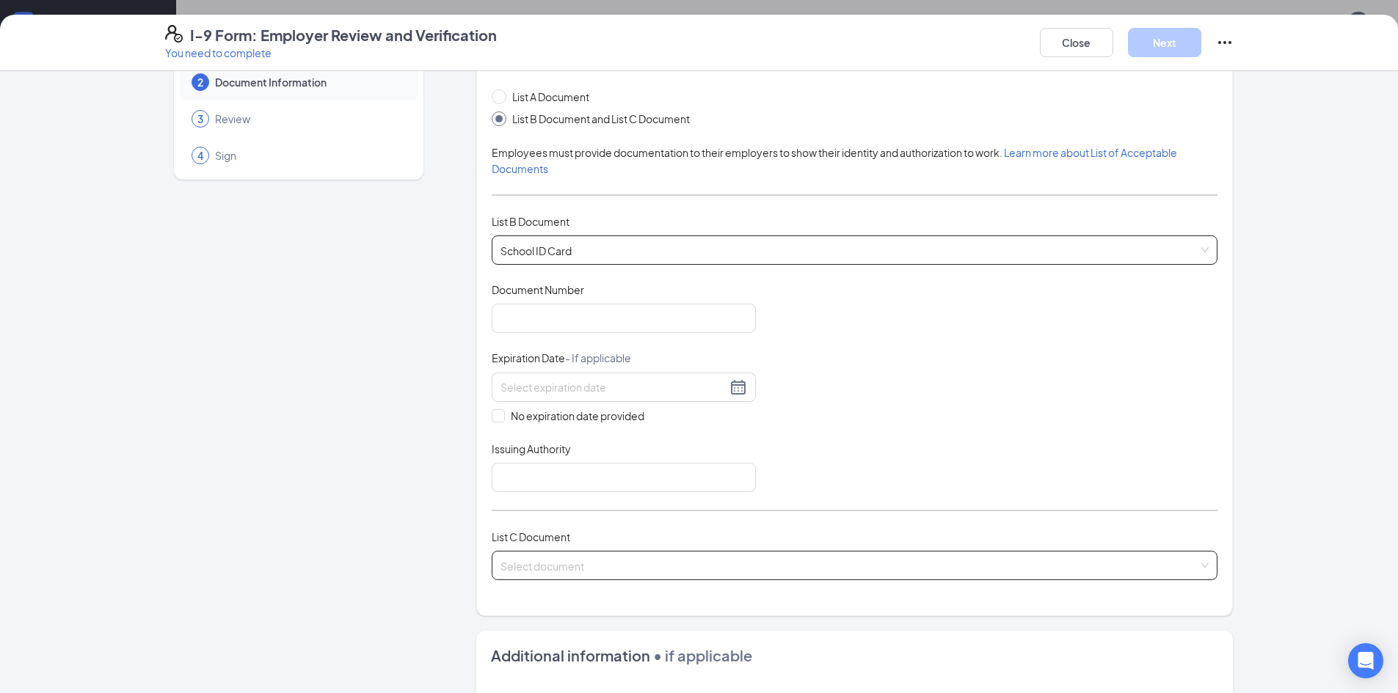
click at [569, 557] on input "search" at bounding box center [849, 563] width 698 height 22
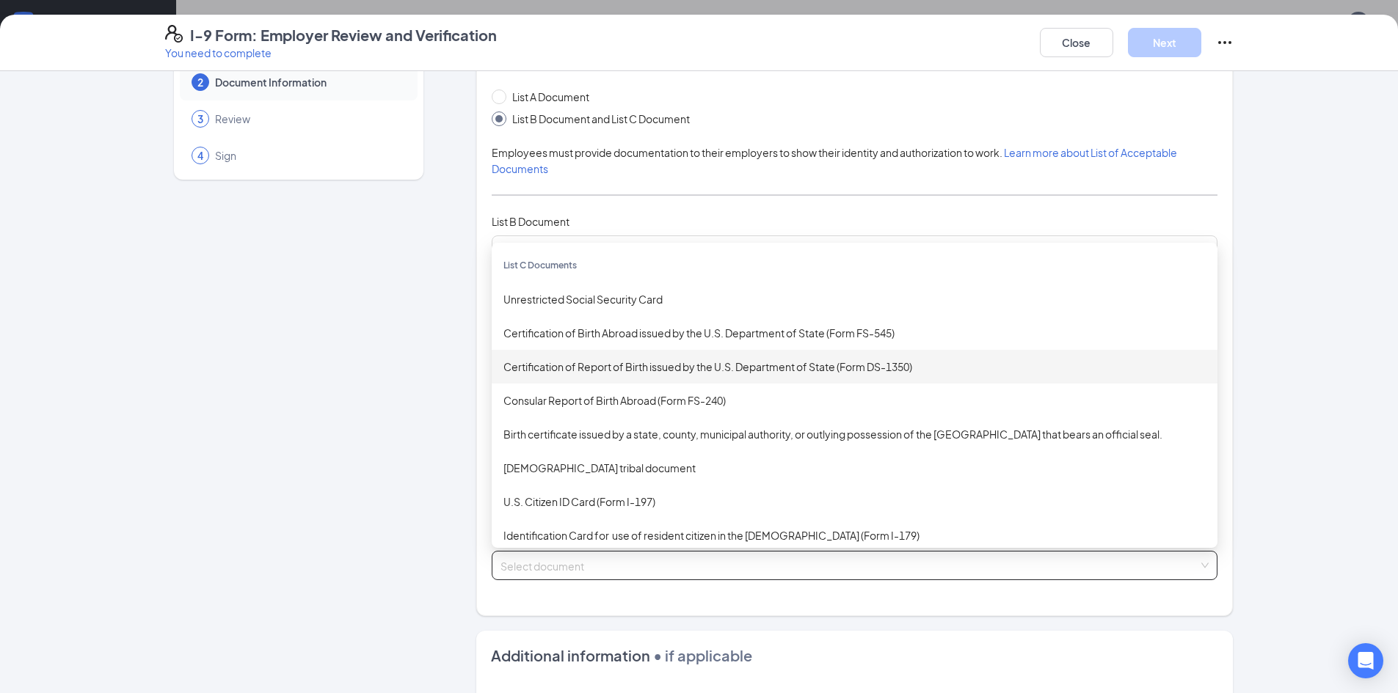
click at [594, 368] on div "Certification of Report of Birth issued by the U.S. Department of State (Form D…" at bounding box center [854, 367] width 702 height 16
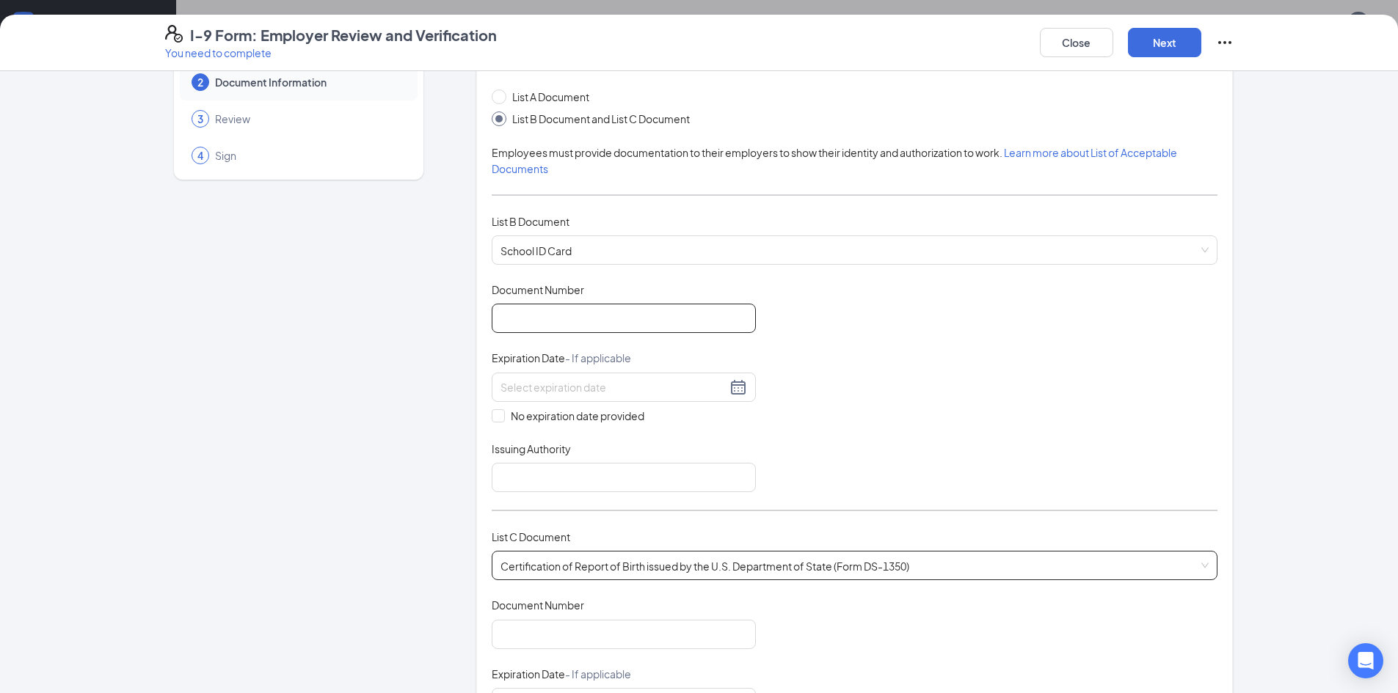
click at [567, 327] on input "Document Number" at bounding box center [624, 318] width 264 height 29
click at [519, 313] on input "Document Number" at bounding box center [624, 318] width 264 height 29
type input "170463"
click at [492, 414] on input "No expiration date provided" at bounding box center [497, 414] width 10 height 10
checkbox input "true"
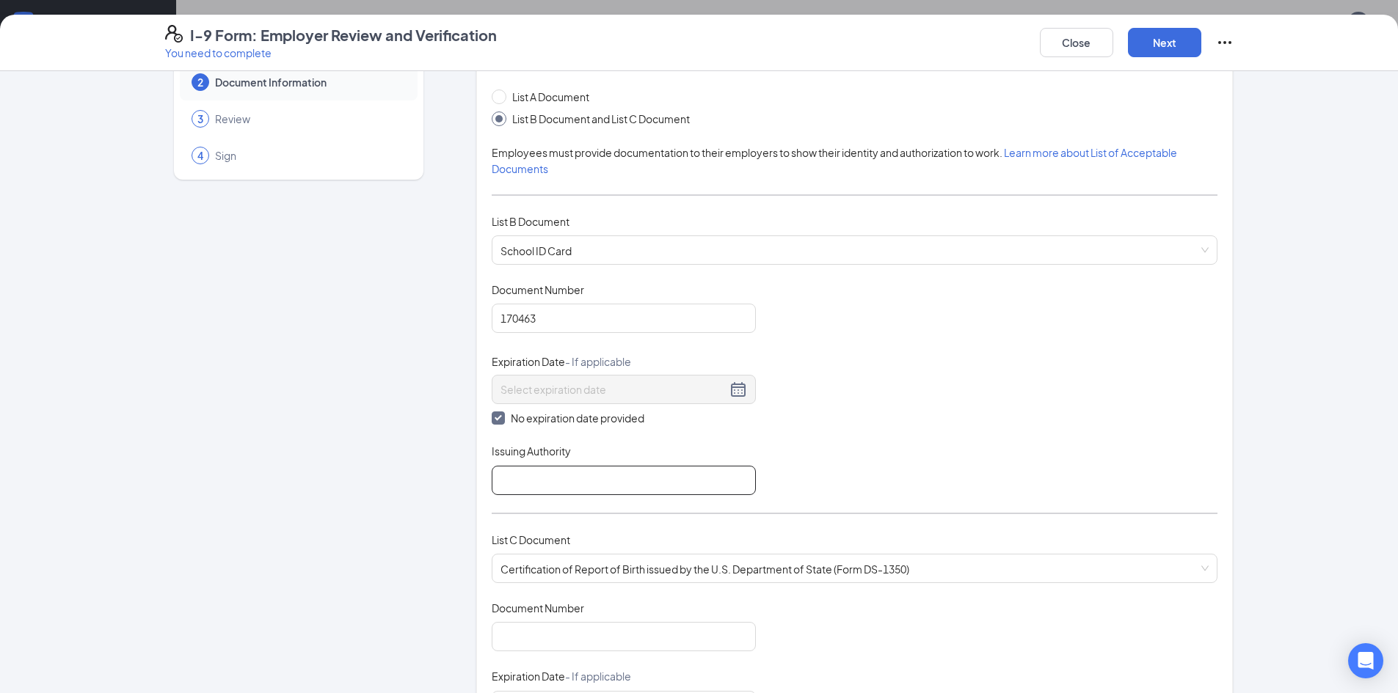
click at [550, 488] on input "Issuing Authority" at bounding box center [624, 480] width 264 height 29
click at [538, 478] on input "[PERSON_NAME][GEOGRAPHIC_DATA]" at bounding box center [624, 480] width 264 height 29
click at [569, 479] on input "[PERSON_NAME][GEOGRAPHIC_DATA]" at bounding box center [624, 480] width 264 height 29
click at [599, 485] on input "[PERSON_NAME][GEOGRAPHIC_DATA]" at bounding box center [624, 480] width 264 height 29
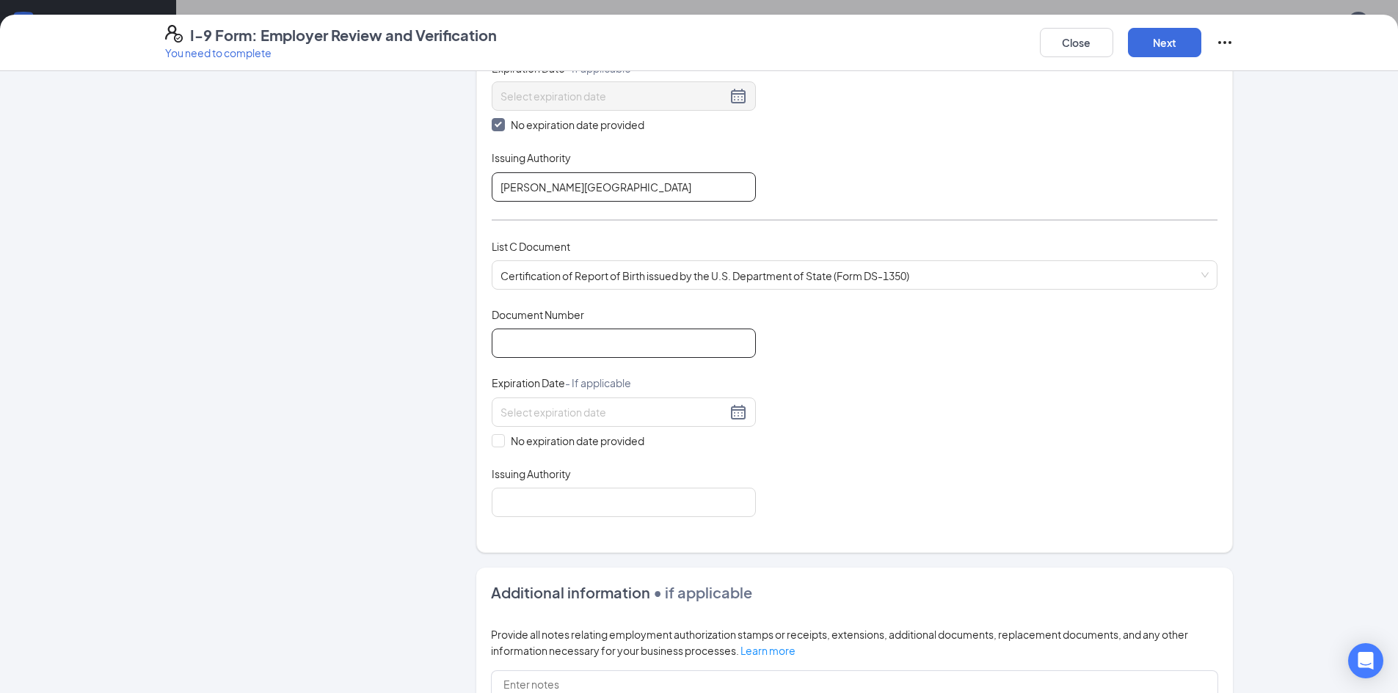
type input "[PERSON_NAME][GEOGRAPHIC_DATA]"
drag, startPoint x: 517, startPoint y: 331, endPoint x: 527, endPoint y: 330, distance: 10.3
click at [517, 331] on input "Document Number" at bounding box center [624, 343] width 264 height 29
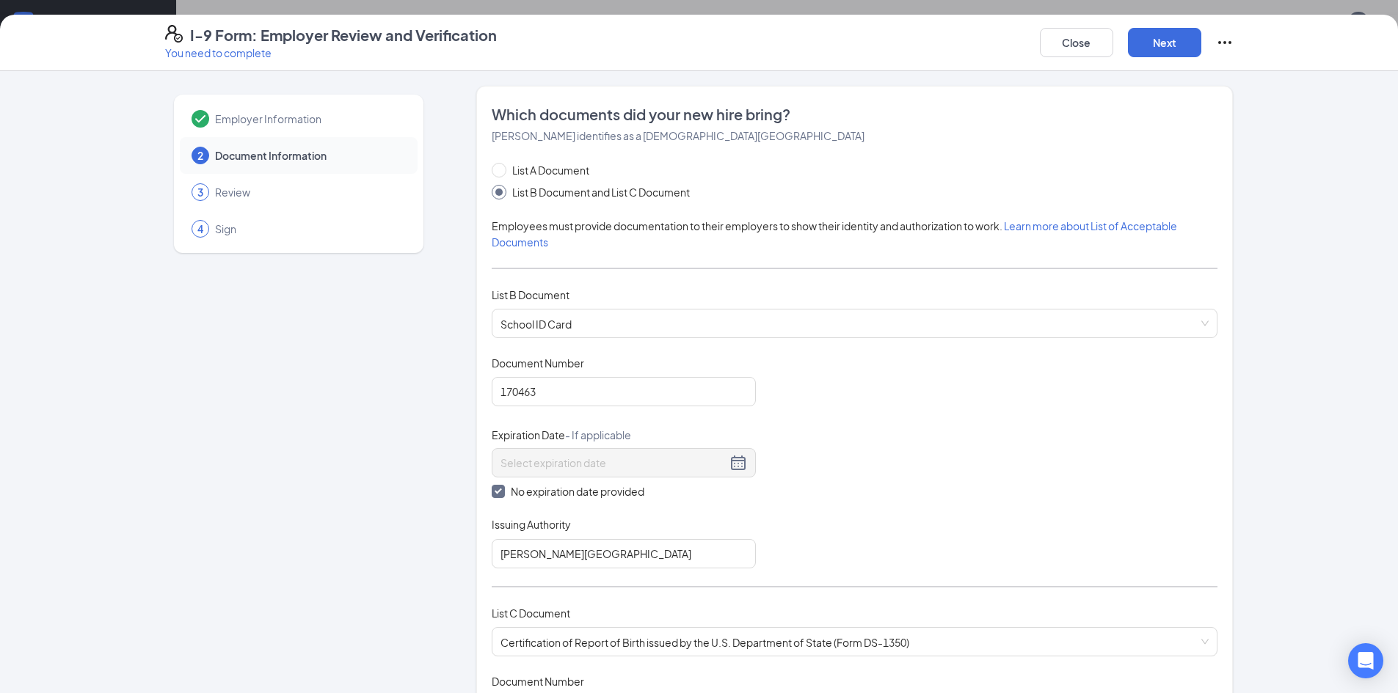
scroll to position [293, 0]
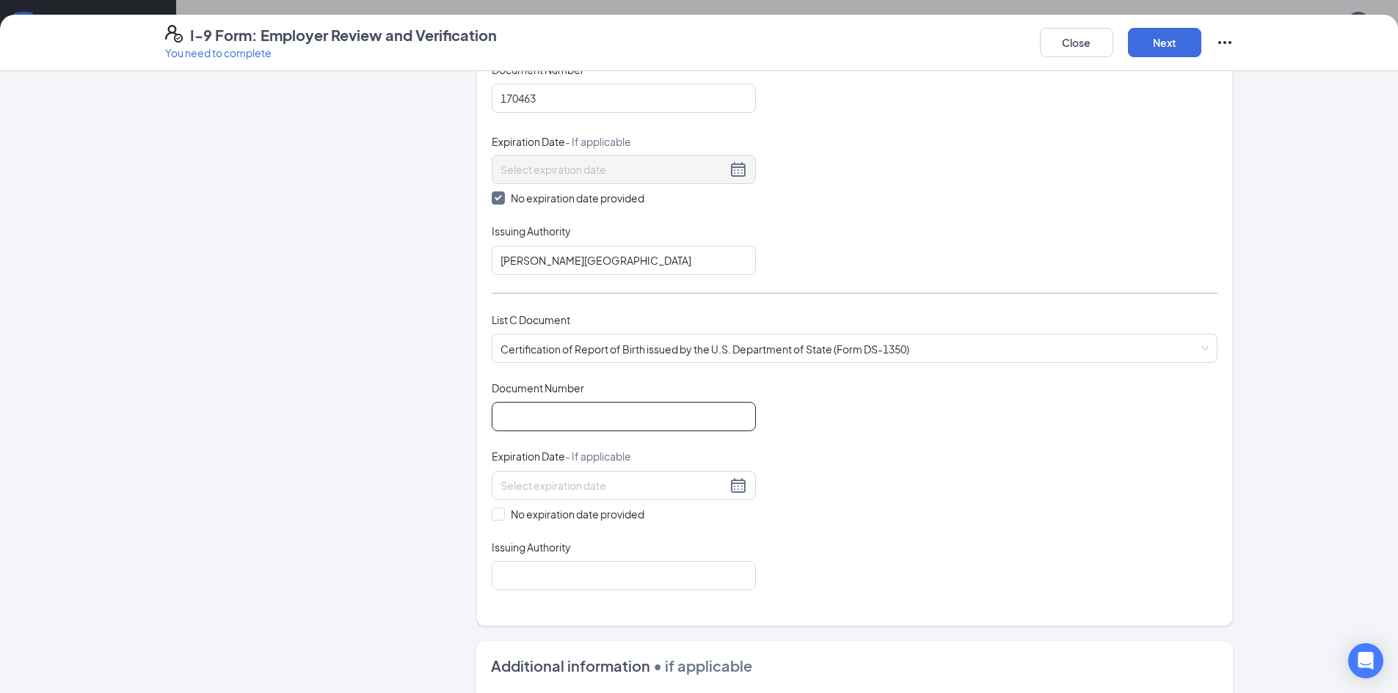
click at [567, 415] on input "Document Number" at bounding box center [624, 416] width 264 height 29
type input "28206868"
click at [494, 519] on span at bounding box center [498, 514] width 13 height 13
click at [494, 518] on input "No expiration date provided" at bounding box center [497, 513] width 10 height 10
checkbox input "true"
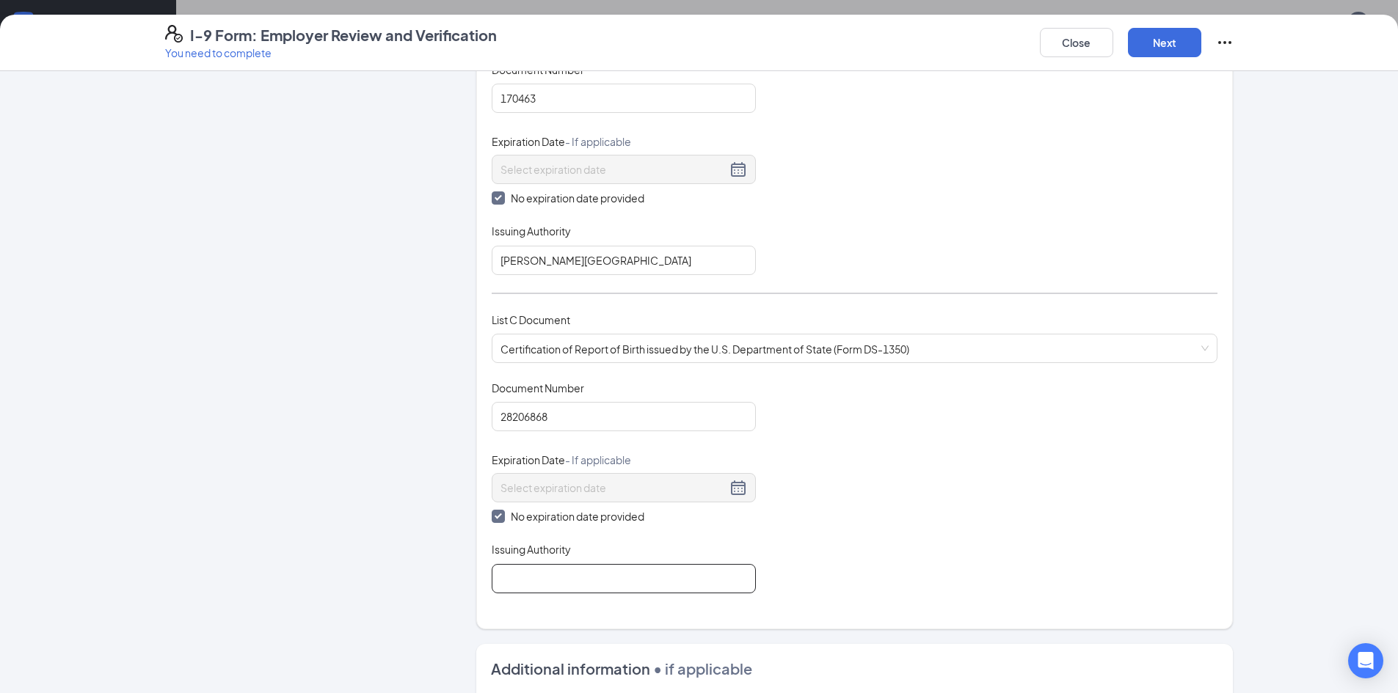
click at [538, 576] on input "Issuing Authority" at bounding box center [624, 578] width 264 height 29
type input "LOCAL REGISTRAR [US_STATE]"
click at [907, 505] on div "Document Title Certification of Report of Birth issued by the U.S. Department o…" at bounding box center [855, 487] width 726 height 213
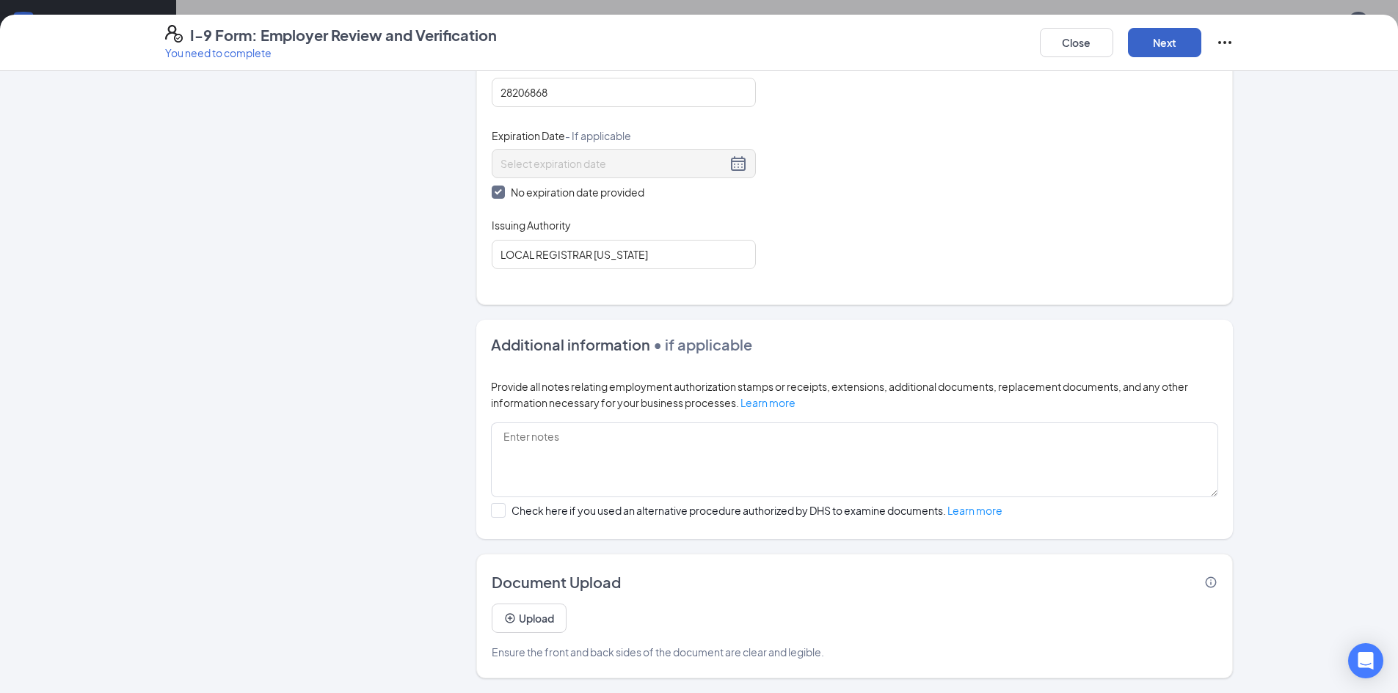
click at [1169, 33] on button "Next" at bounding box center [1164, 42] width 73 height 29
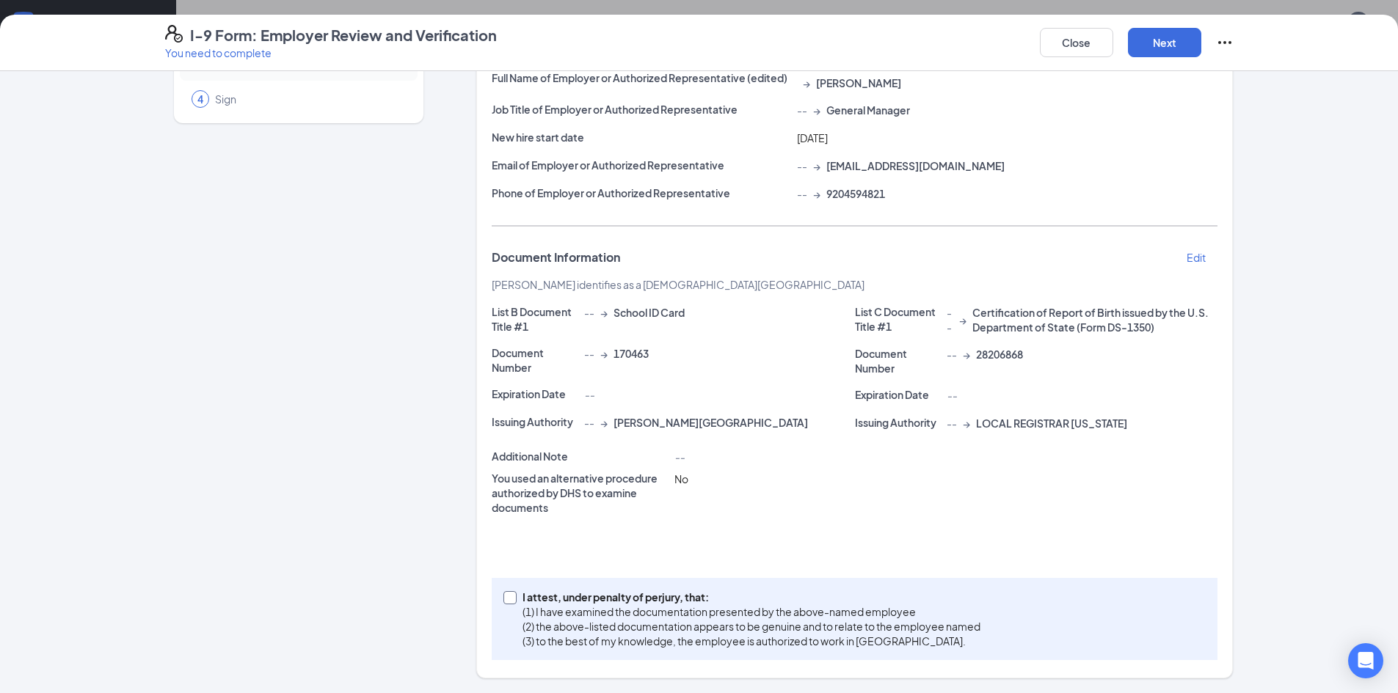
click at [506, 590] on label "I attest, under penalty of [PERSON_NAME], that: (1) I have examined the documen…" at bounding box center [744, 619] width 483 height 59
click at [506, 591] on input "I attest, under penalty of [PERSON_NAME], that: (1) I have examined the documen…" at bounding box center [508, 596] width 10 height 10
checkbox input "true"
click at [1158, 53] on button "Next" at bounding box center [1164, 42] width 73 height 29
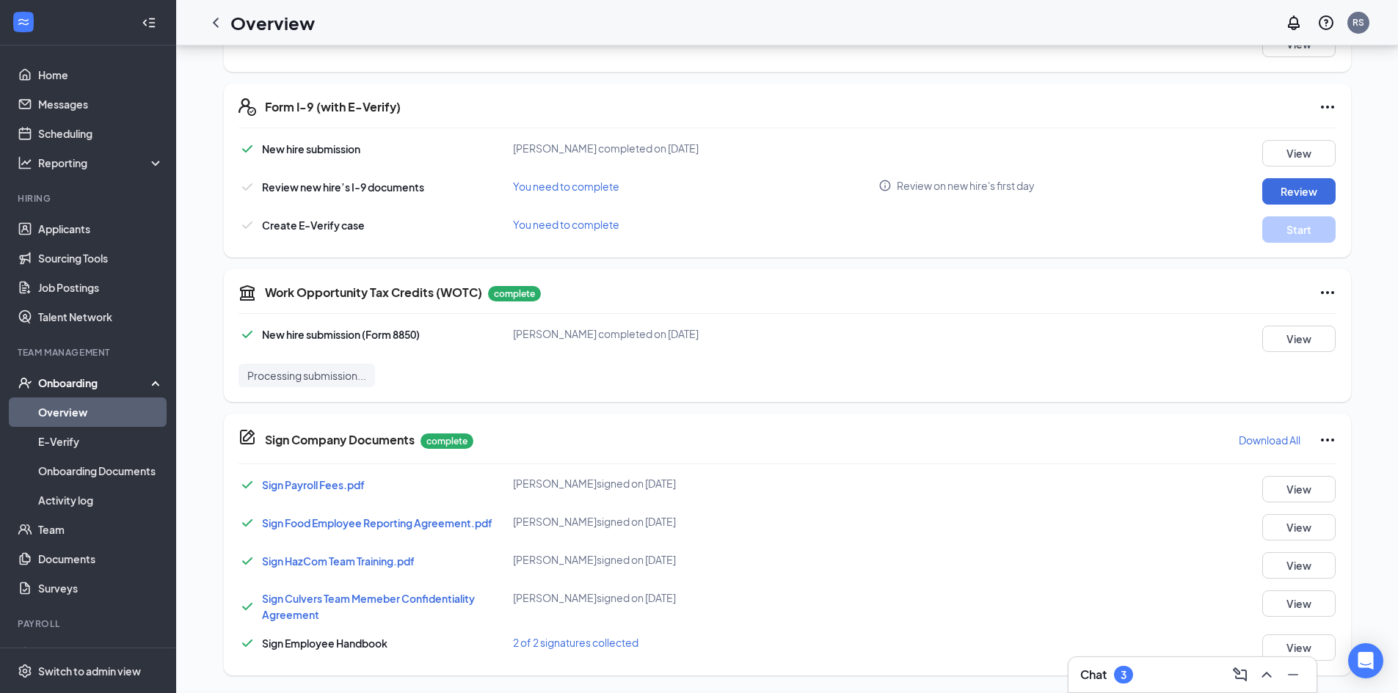
click at [705, 207] on div "I-9 Form: Employer Review and Verification You need to complete Close Employer …" at bounding box center [699, 346] width 1398 height 693
click at [1269, 232] on button "Start" at bounding box center [1298, 229] width 73 height 26
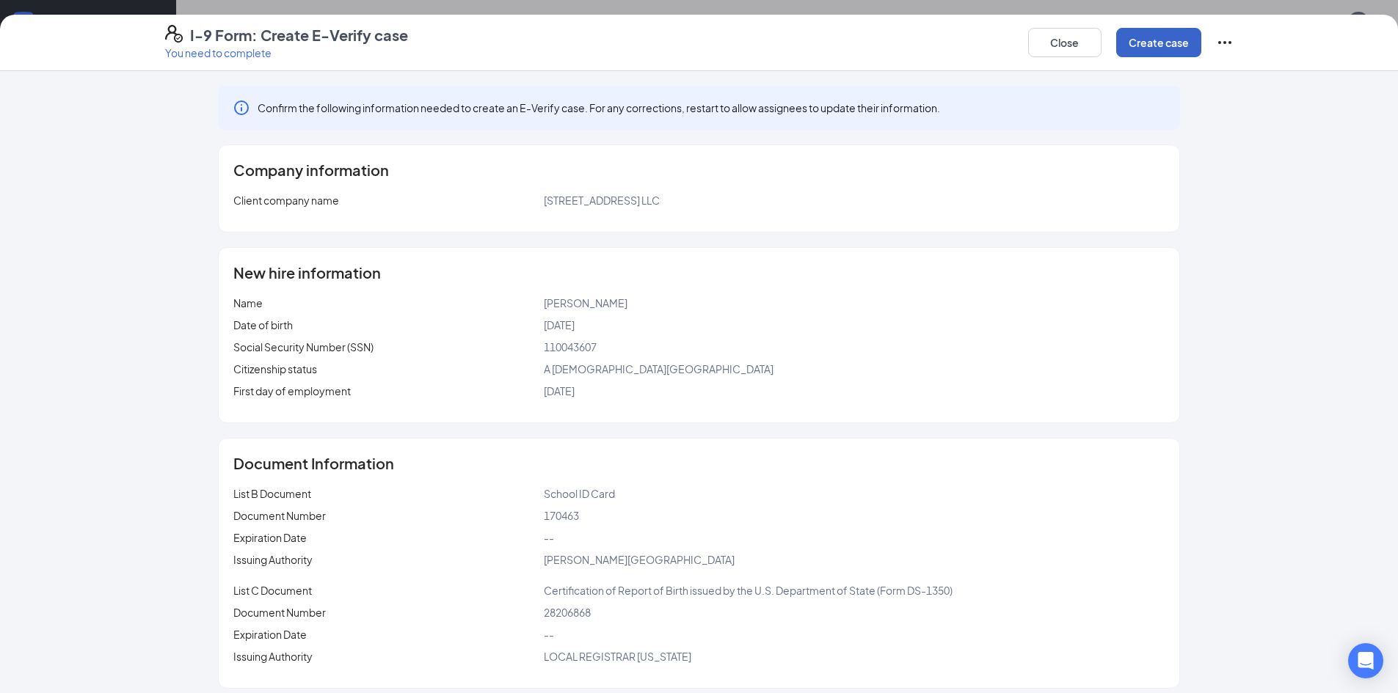
click at [1160, 46] on button "Create case" at bounding box center [1158, 42] width 85 height 29
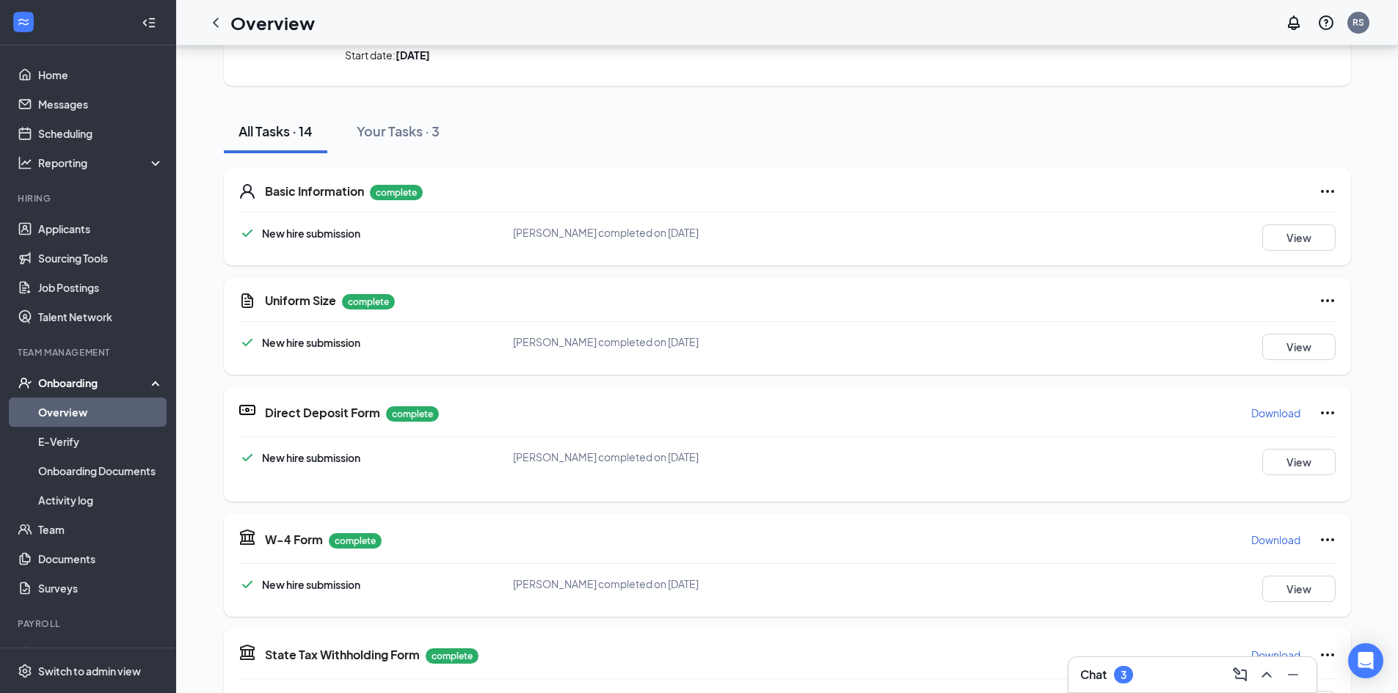
click at [211, 21] on icon "ChevronLeft" at bounding box center [216, 23] width 18 height 18
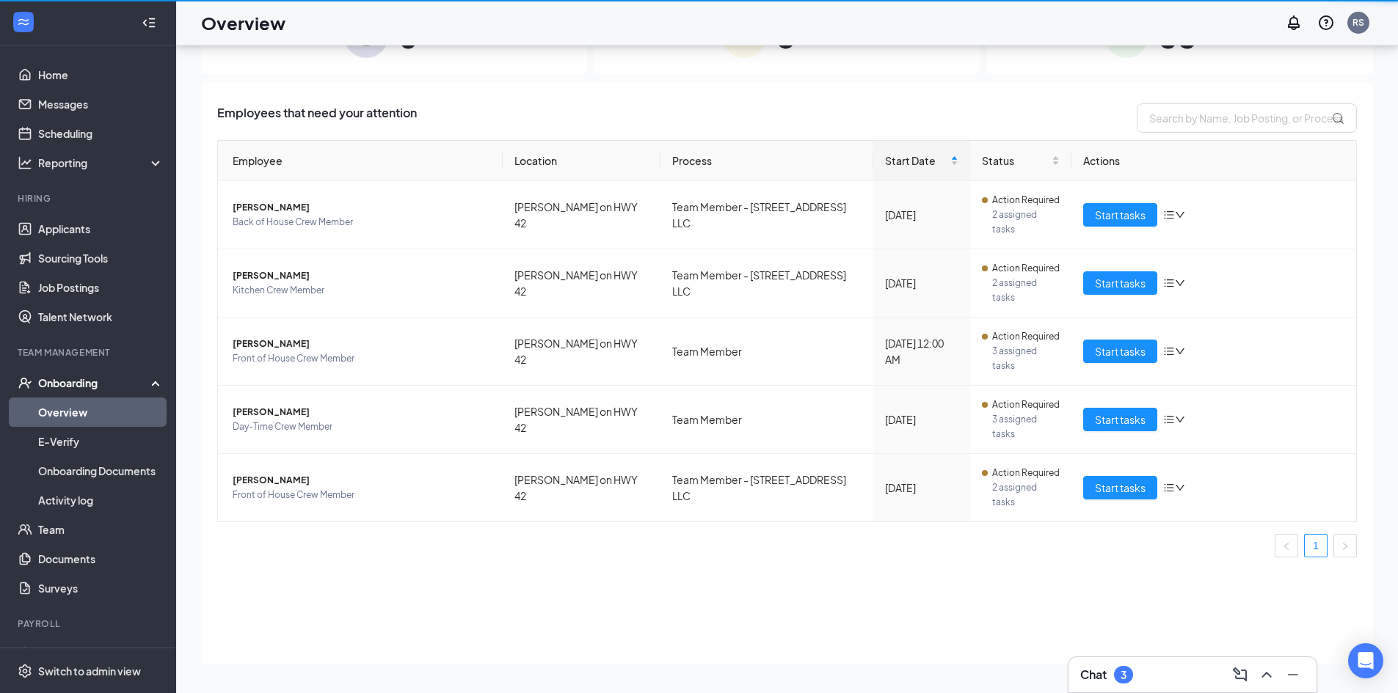
scroll to position [66, 0]
